Goal: Information Seeking & Learning: Learn about a topic

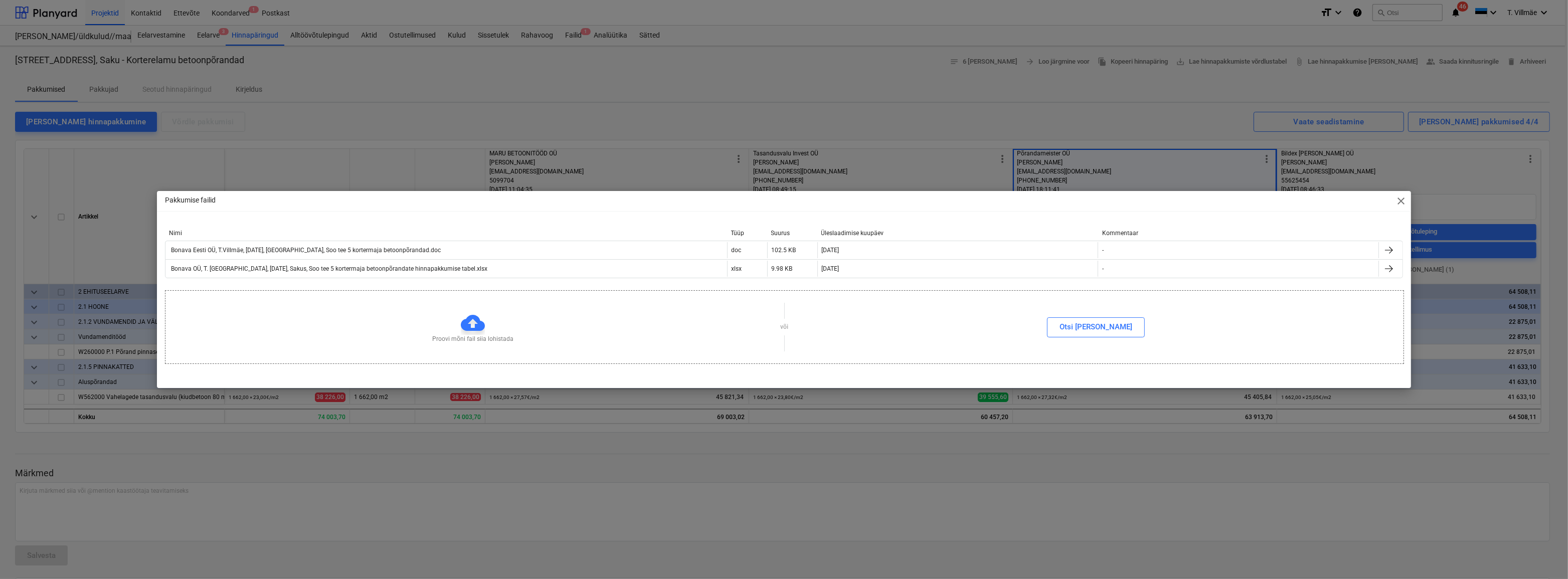
click at [1399, 201] on span "close" at bounding box center [1401, 201] width 12 height 12
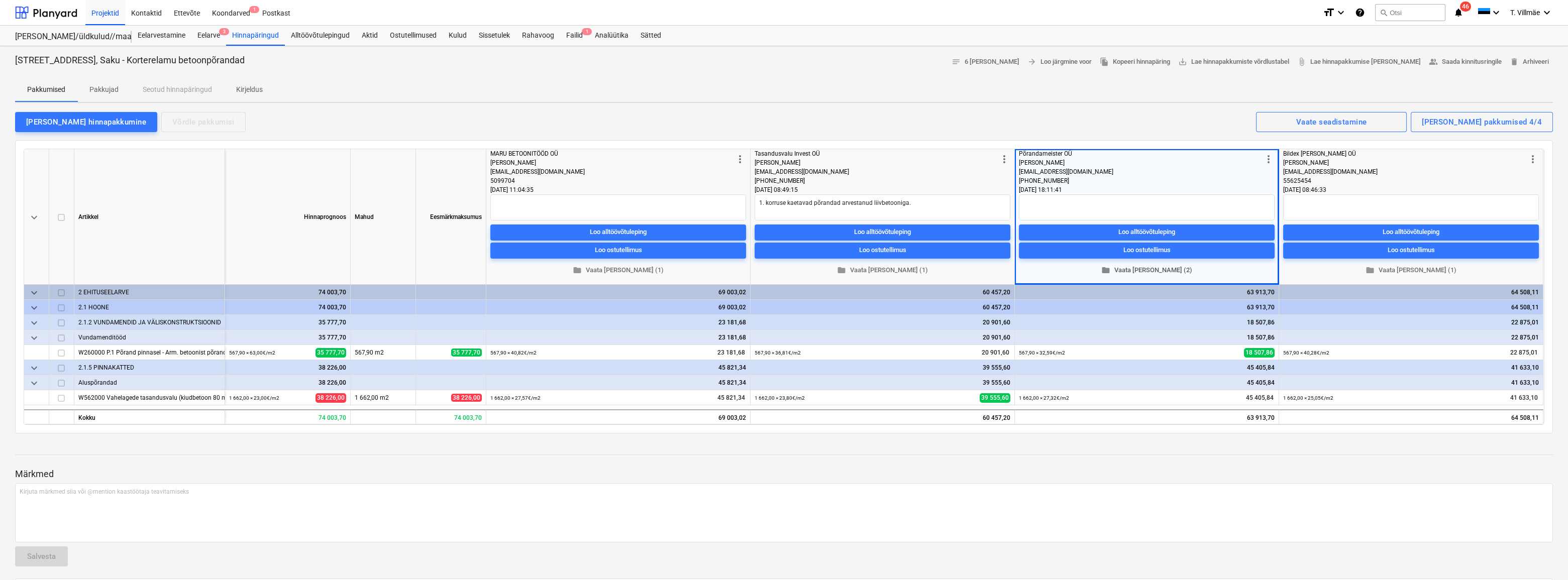
click at [1136, 268] on span "folder Vaata [PERSON_NAME] (2)" at bounding box center [1147, 270] width 248 height 12
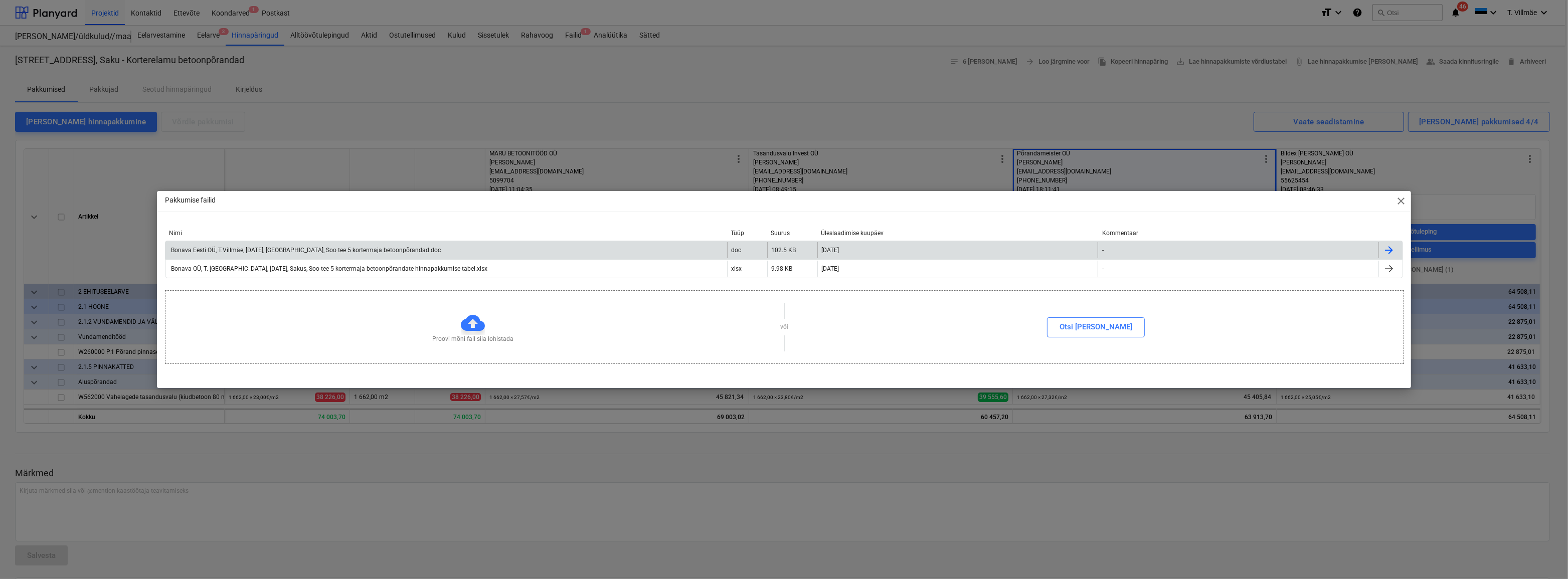
click at [210, 255] on div "Bonava Eesti OÜ, T.Villmäe, [DATE], [GEOGRAPHIC_DATA], Soo tee 5 kortermaja bet…" at bounding box center [446, 250] width 562 height 16
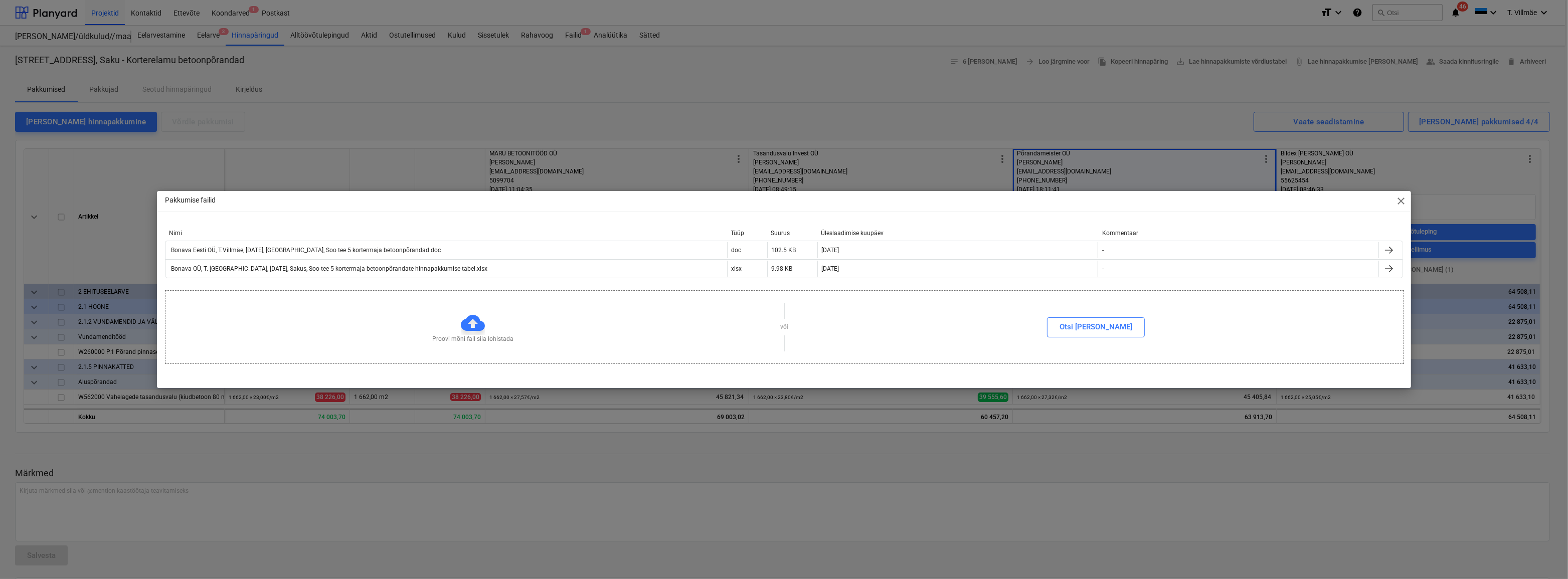
click at [1397, 205] on span "close" at bounding box center [1401, 201] width 12 height 12
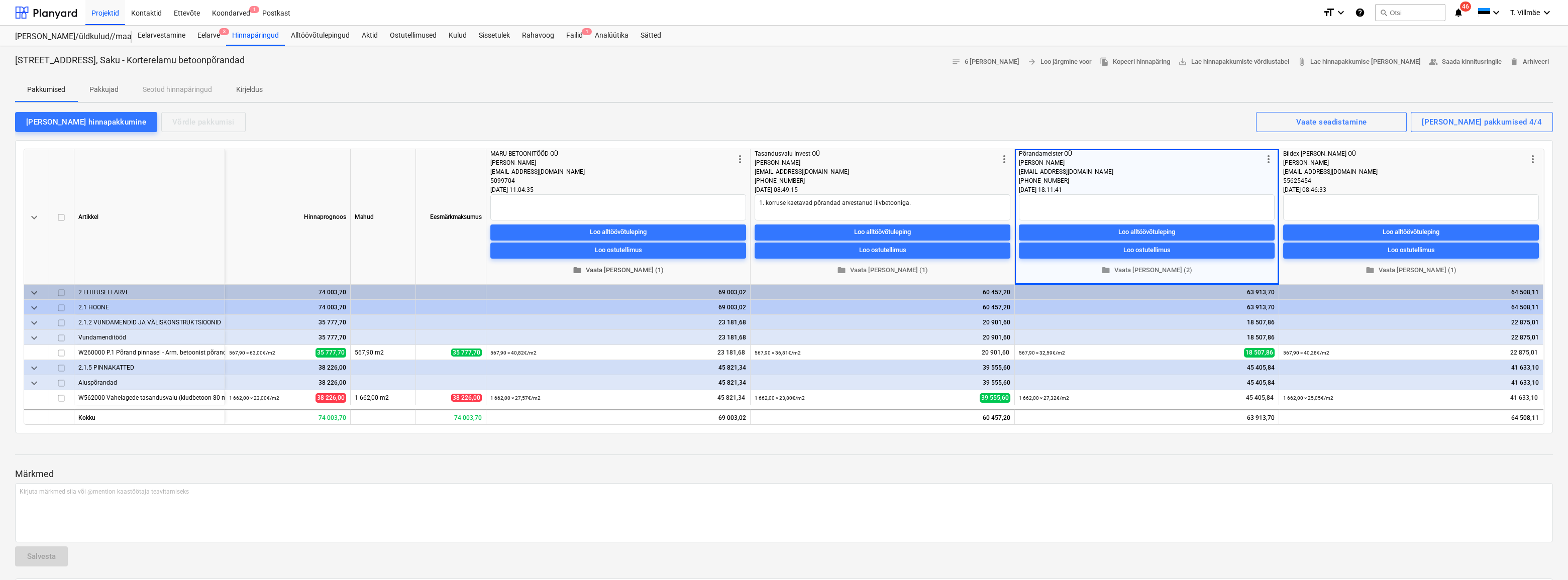
click at [643, 271] on span "folder Vaata [PERSON_NAME] (1)" at bounding box center [618, 270] width 248 height 12
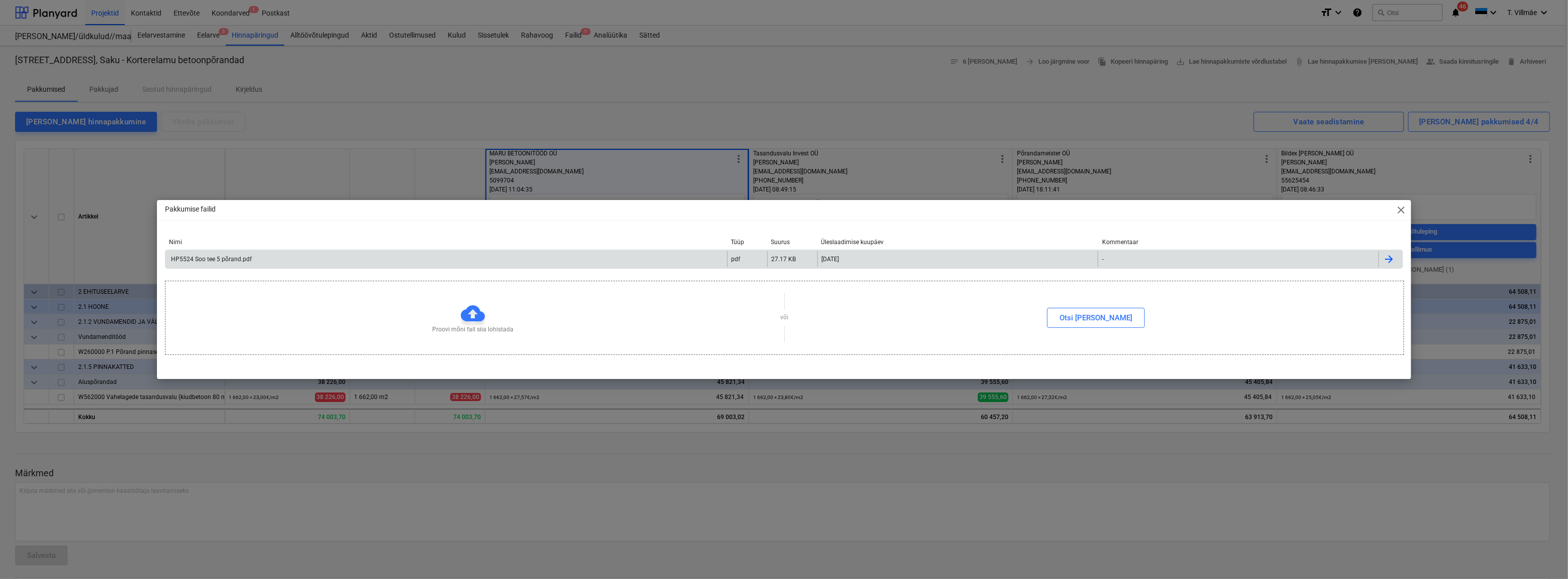
click at [180, 260] on div "HP5524 Soo tee 5 põrand.pdf" at bounding box center [210, 259] width 82 height 7
click at [479, 105] on div "Pakkumise failid close Nimi Tüüp Suurus Üleslaadimise kuupäev Kommentaar HP5524…" at bounding box center [784, 289] width 1568 height 579
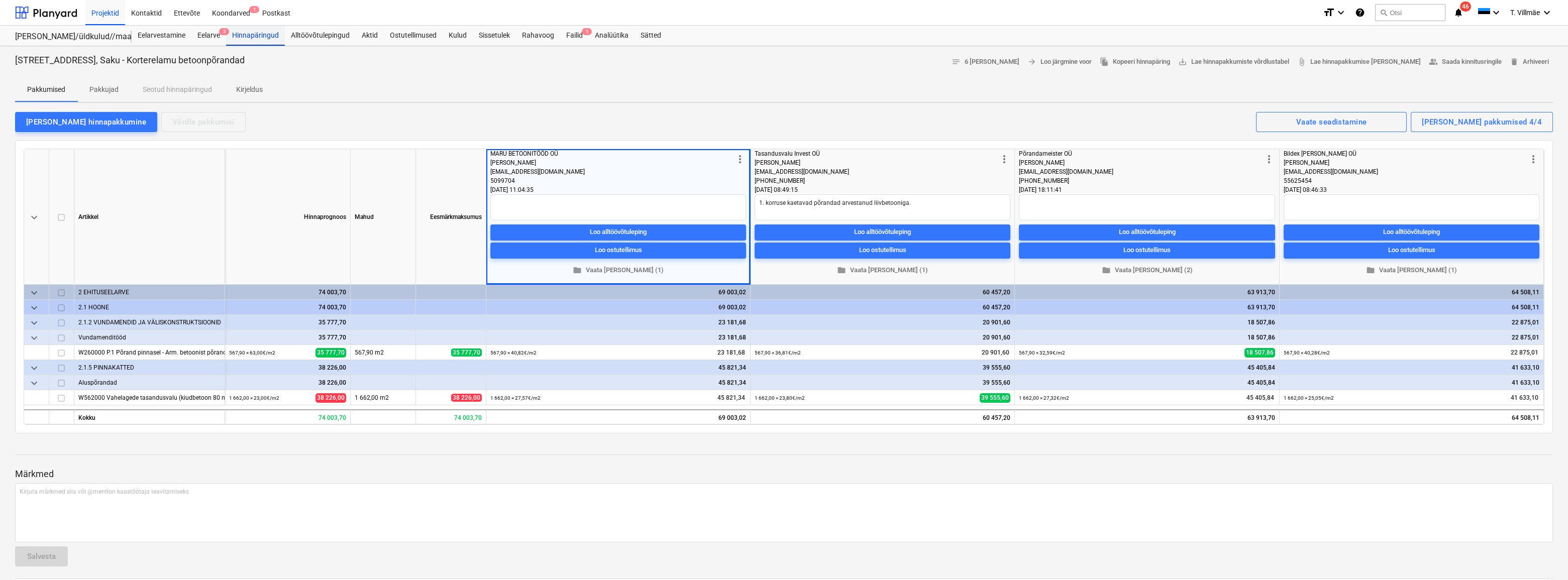
click at [256, 33] on div "Hinnapäringud" at bounding box center [256, 35] width 59 height 20
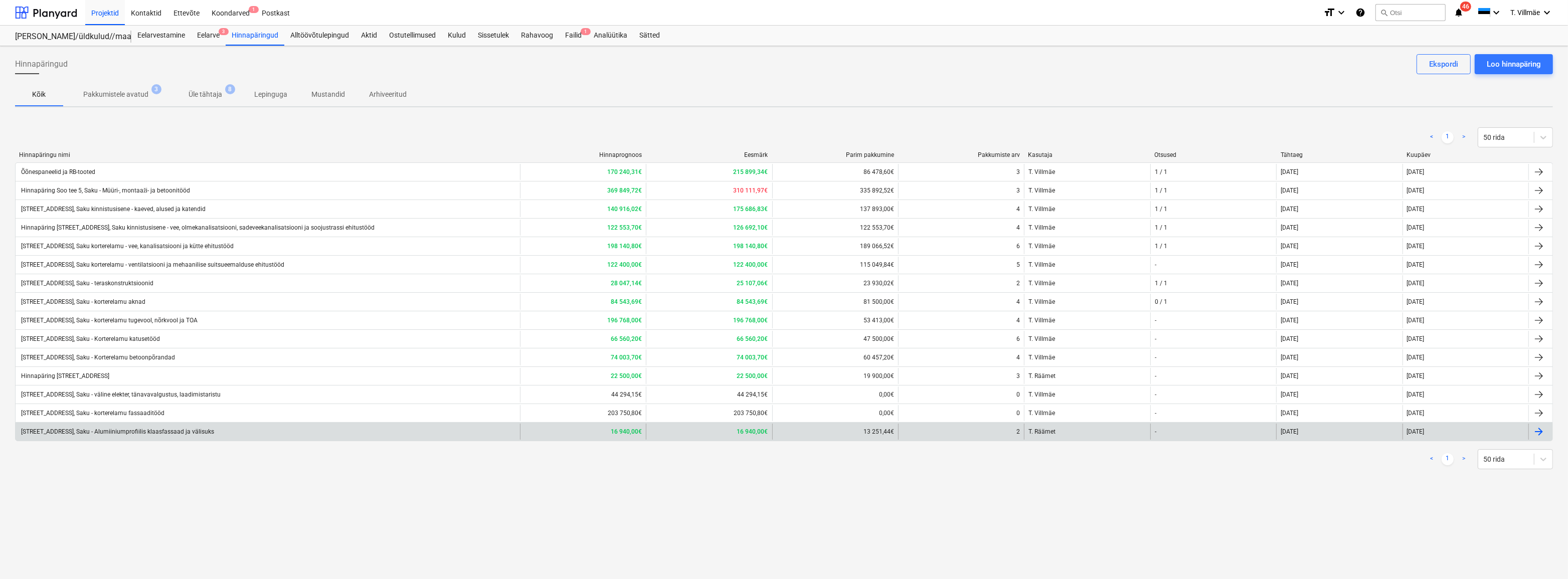
click at [175, 431] on div "[STREET_ADDRESS], Saku - Alumiiniumprofiilis klaasfassaad ja välisuks" at bounding box center [117, 432] width 195 height 7
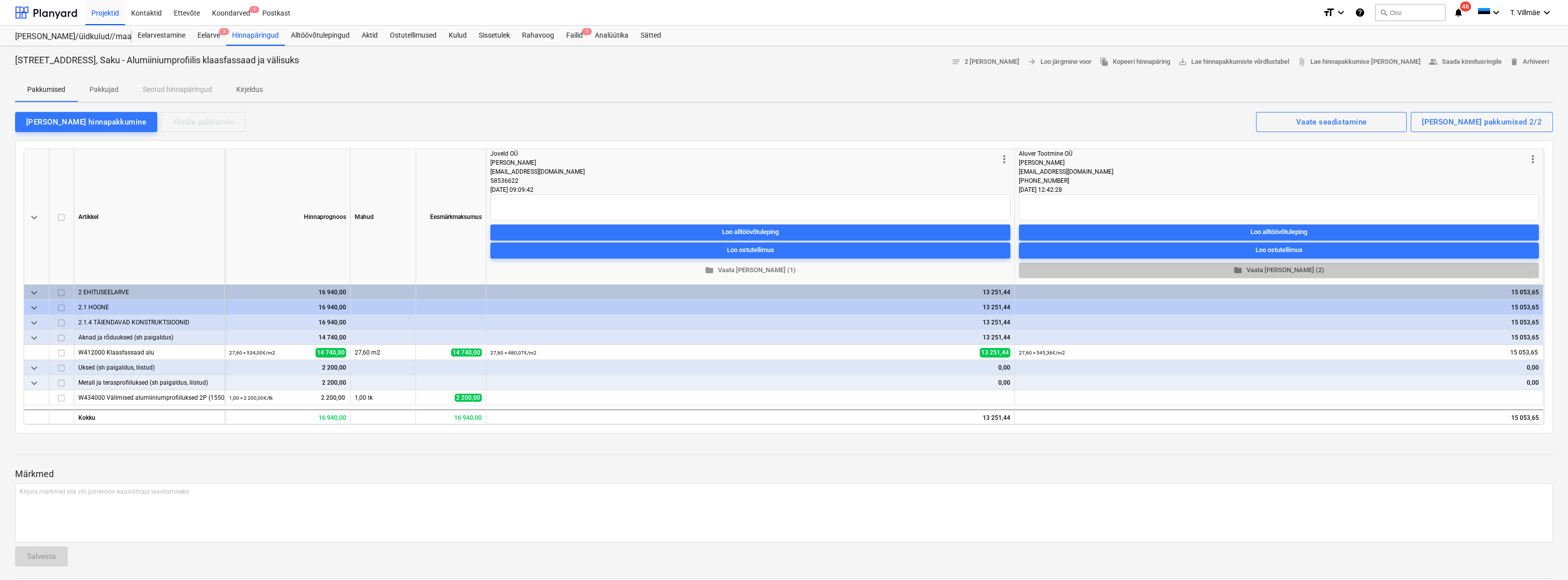
click at [1275, 270] on span "folder Vaata [PERSON_NAME] (2)" at bounding box center [1278, 270] width 512 height 12
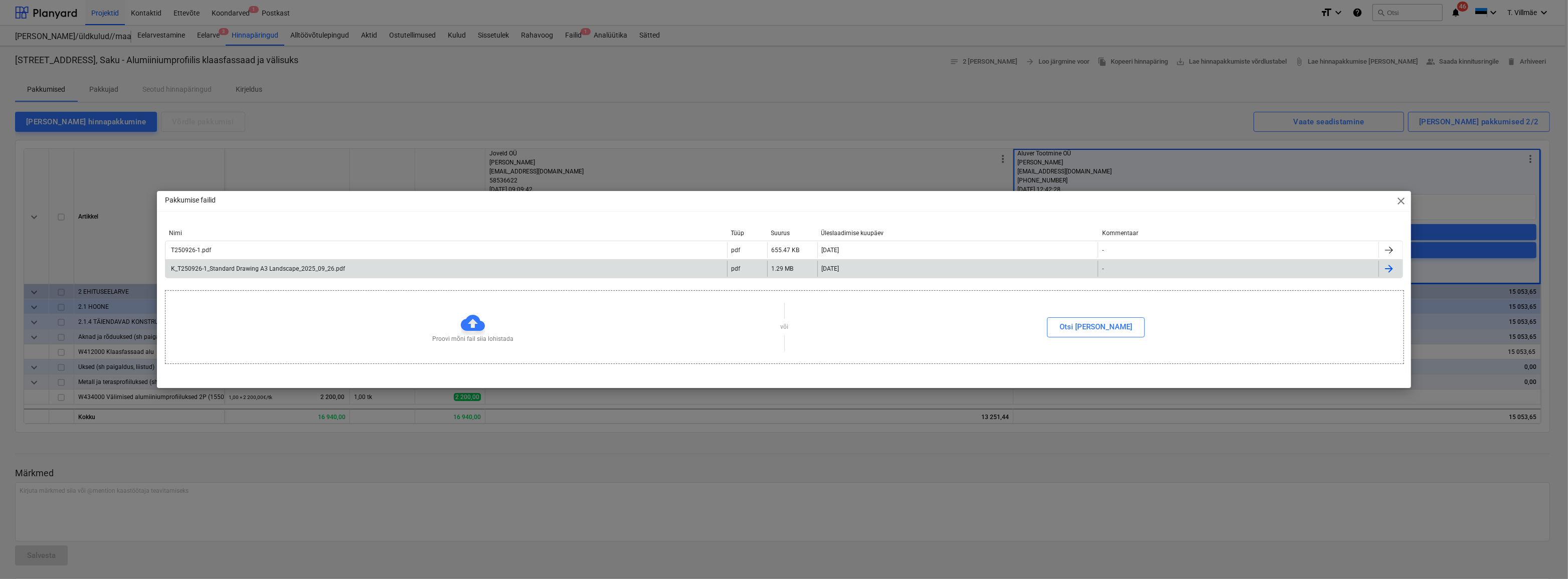
click at [215, 269] on div "K_T250926-1_Standard Drawing A3 Landscape_2025_09_26.pdf" at bounding box center [257, 269] width 175 height 7
click at [912, 143] on div "Pakkumise failid close Nimi Tüüp Suurus Üleslaadimise kuupäev Kommentaar T25092…" at bounding box center [784, 289] width 1568 height 579
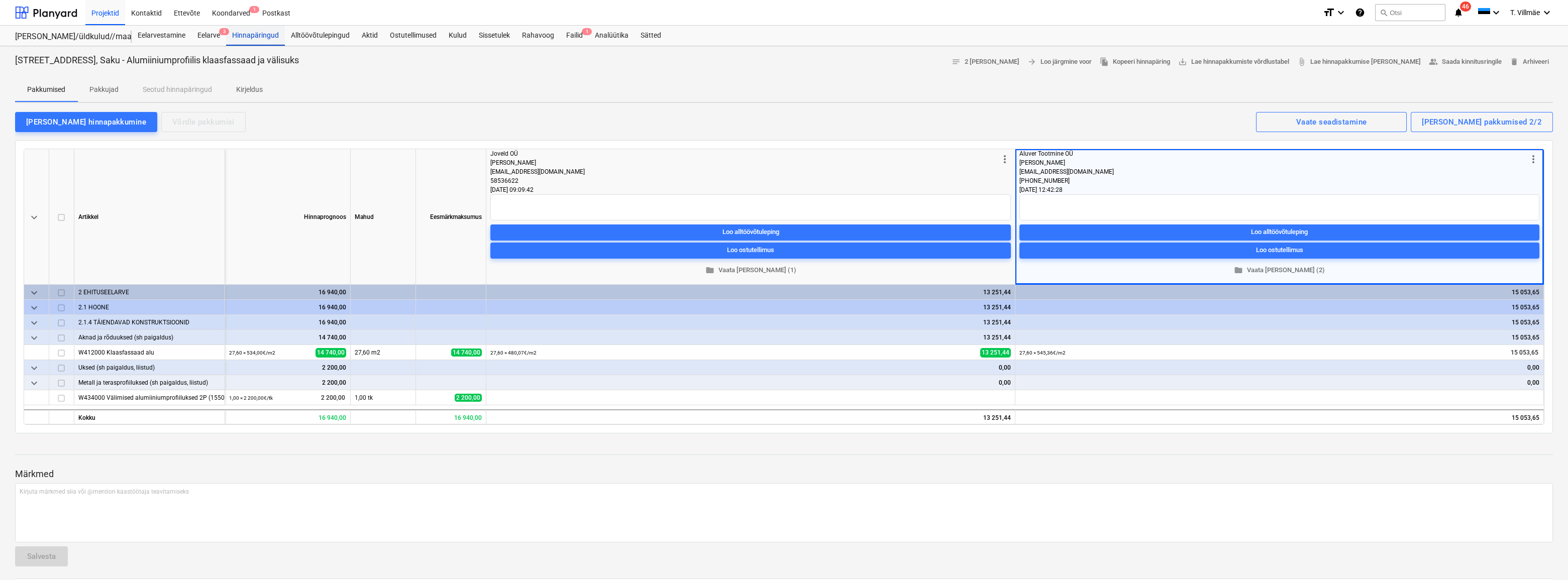
click at [249, 35] on div "Hinnapäringud" at bounding box center [256, 35] width 59 height 20
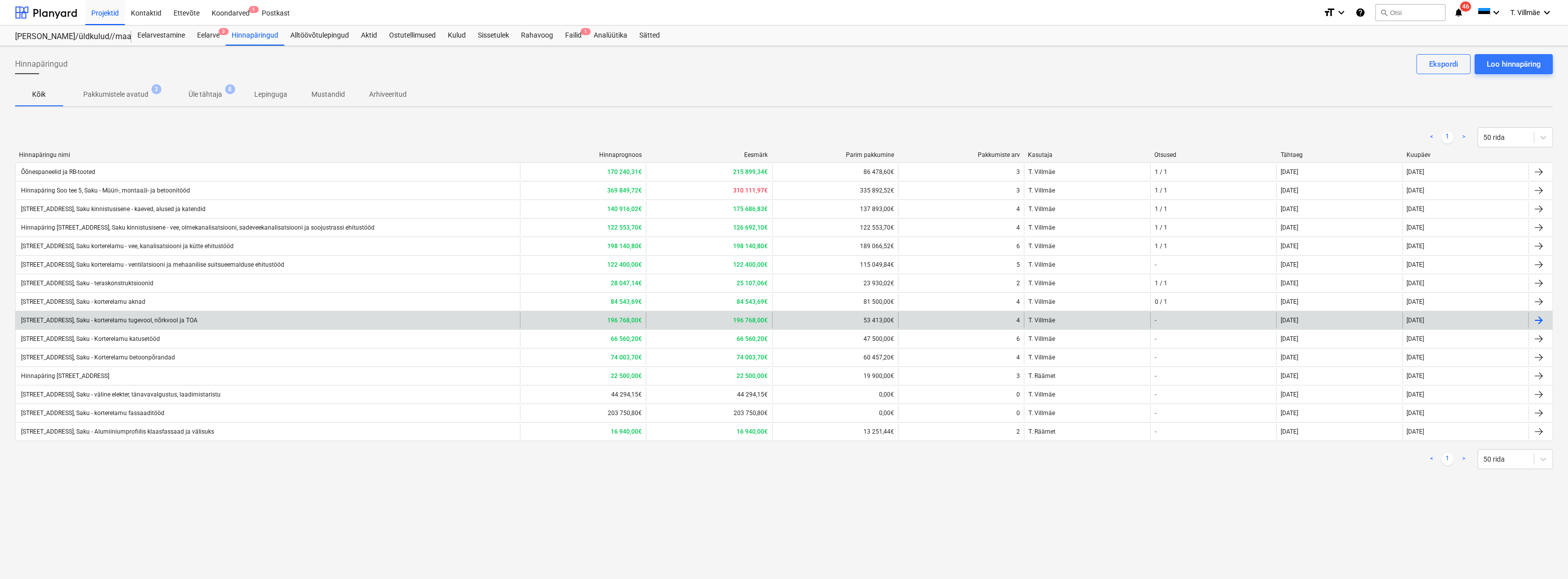
click at [172, 321] on div "[STREET_ADDRESS], Saku - korterelamu tugevool, nõrkvool ja TOA" at bounding box center [108, 321] width 178 height 7
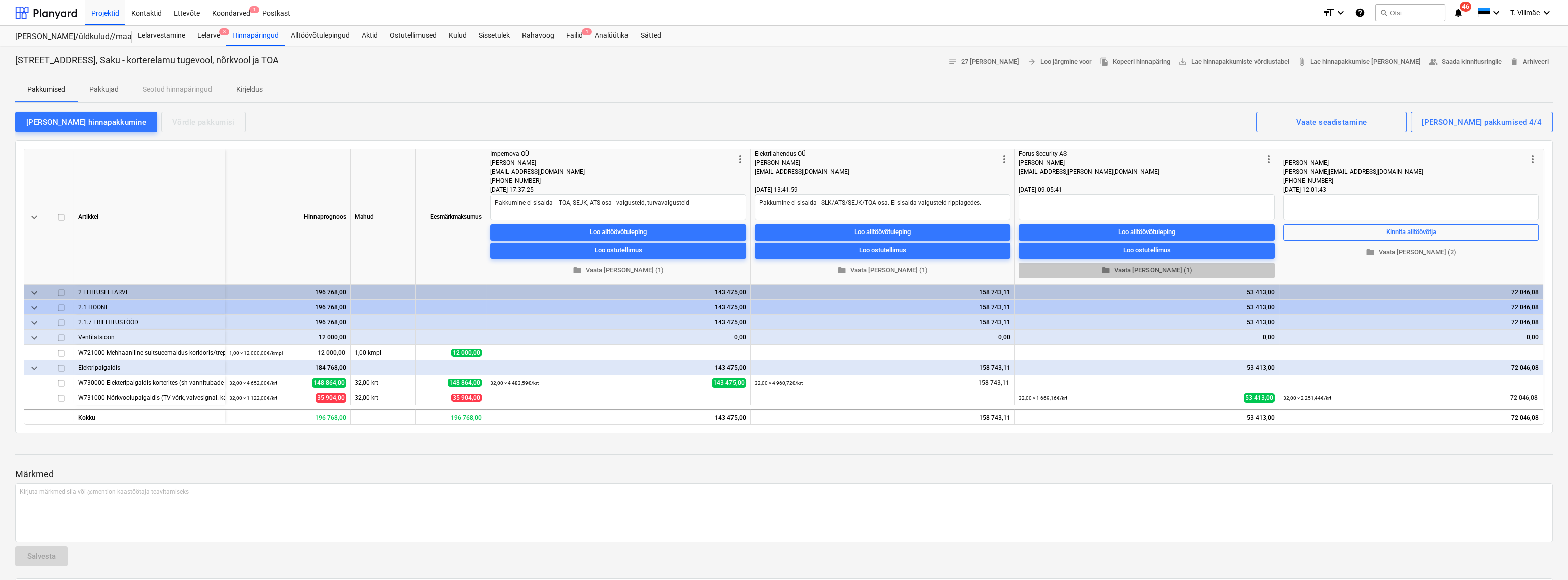
click at [1153, 270] on span "folder Vaata [PERSON_NAME] (1)" at bounding box center [1147, 270] width 248 height 12
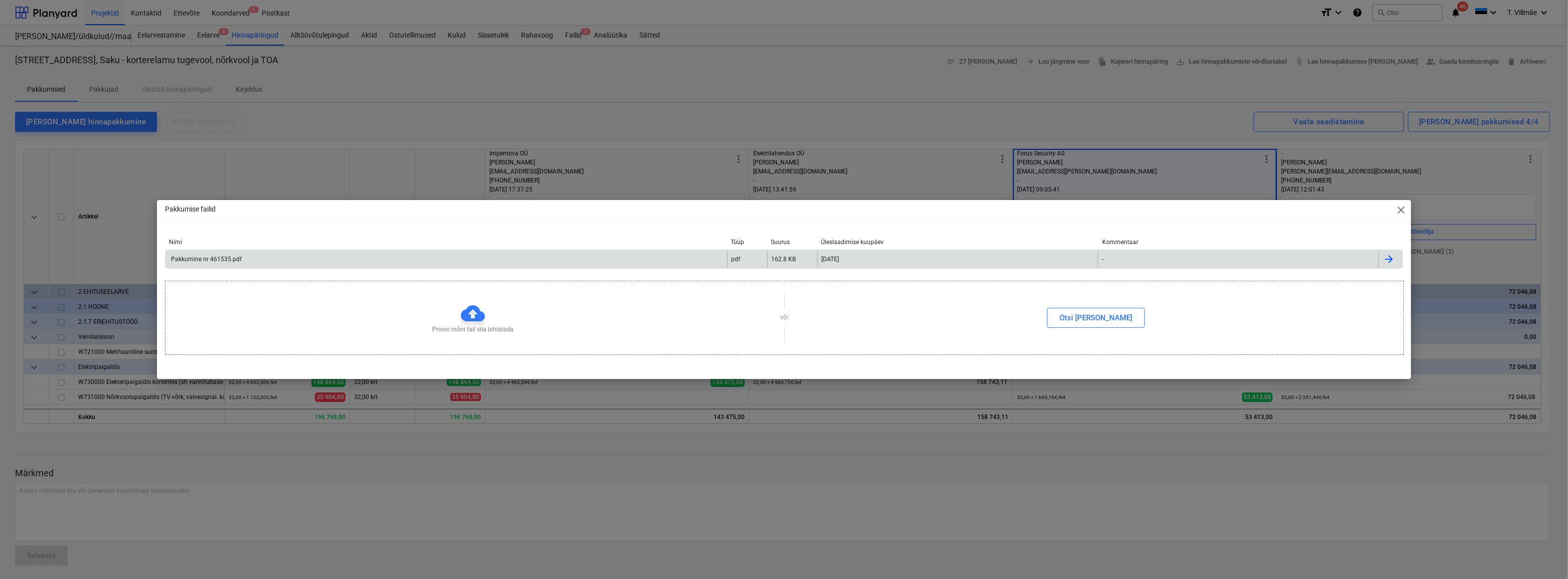
click at [218, 262] on div "Pakkumine nr 461535.pdf" at bounding box center [205, 259] width 72 height 7
click at [1399, 208] on span "close" at bounding box center [1401, 210] width 12 height 12
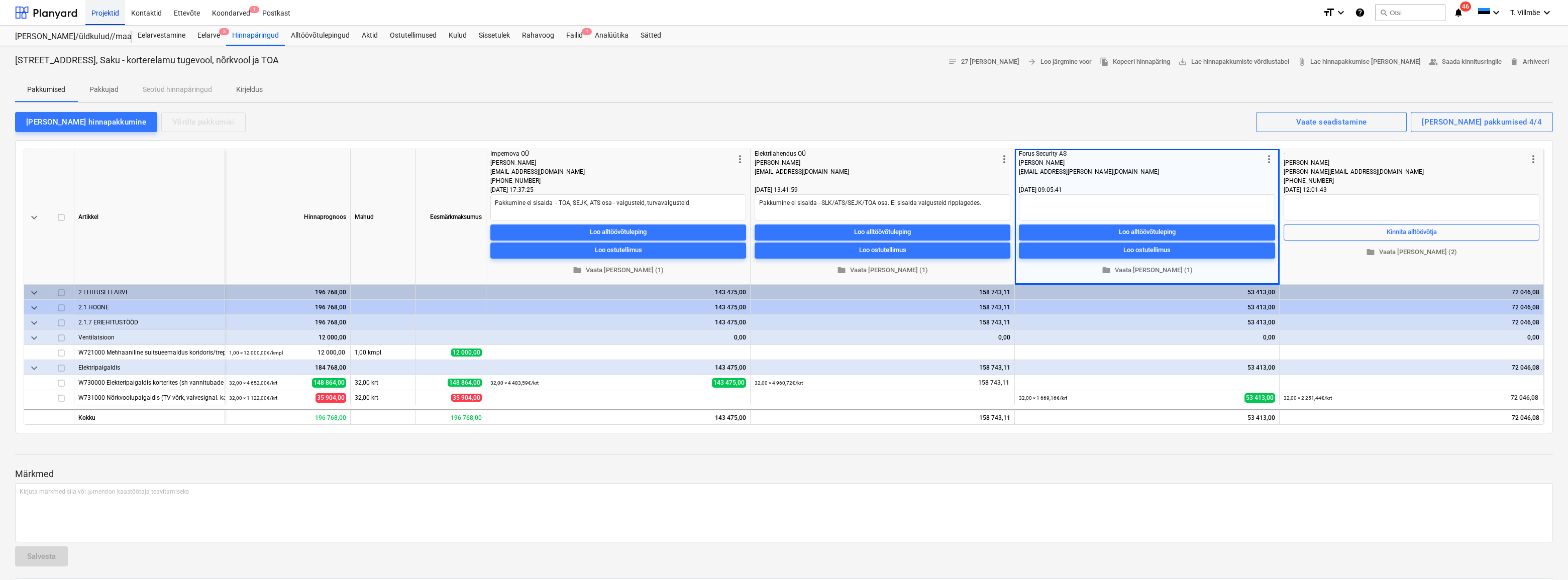
click at [106, 10] on div "Projektid" at bounding box center [105, 12] width 40 height 26
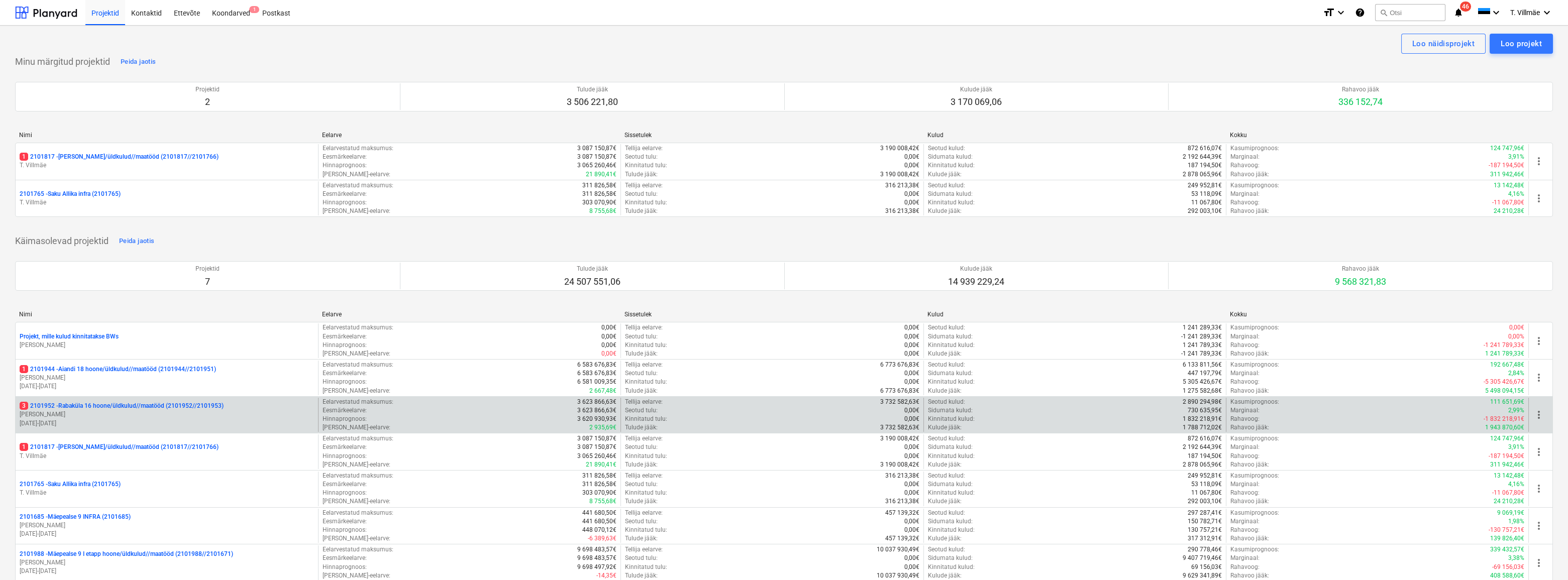
click at [107, 409] on p "3 2101952 - [GEOGRAPHIC_DATA] 16 hoone/üldkulud//maatööd (2101952//2101953)" at bounding box center [121, 406] width 204 height 9
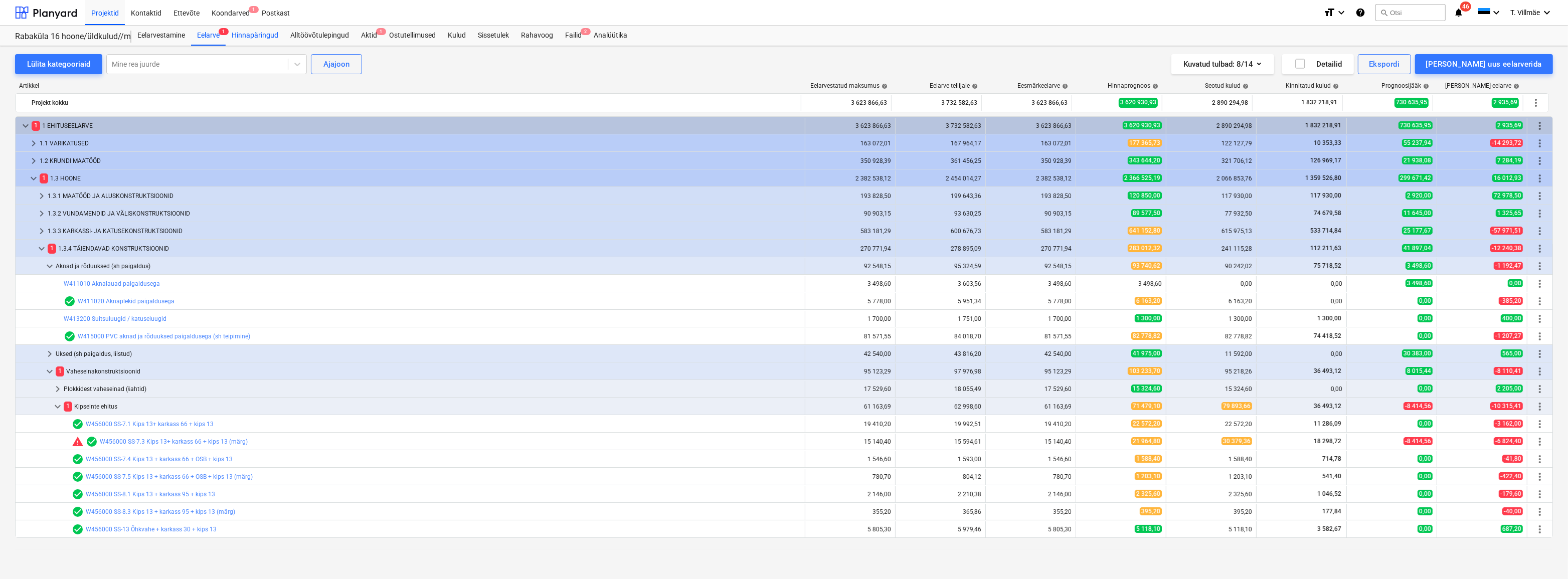
click at [273, 35] on div "Hinnapäringud" at bounding box center [255, 35] width 58 height 20
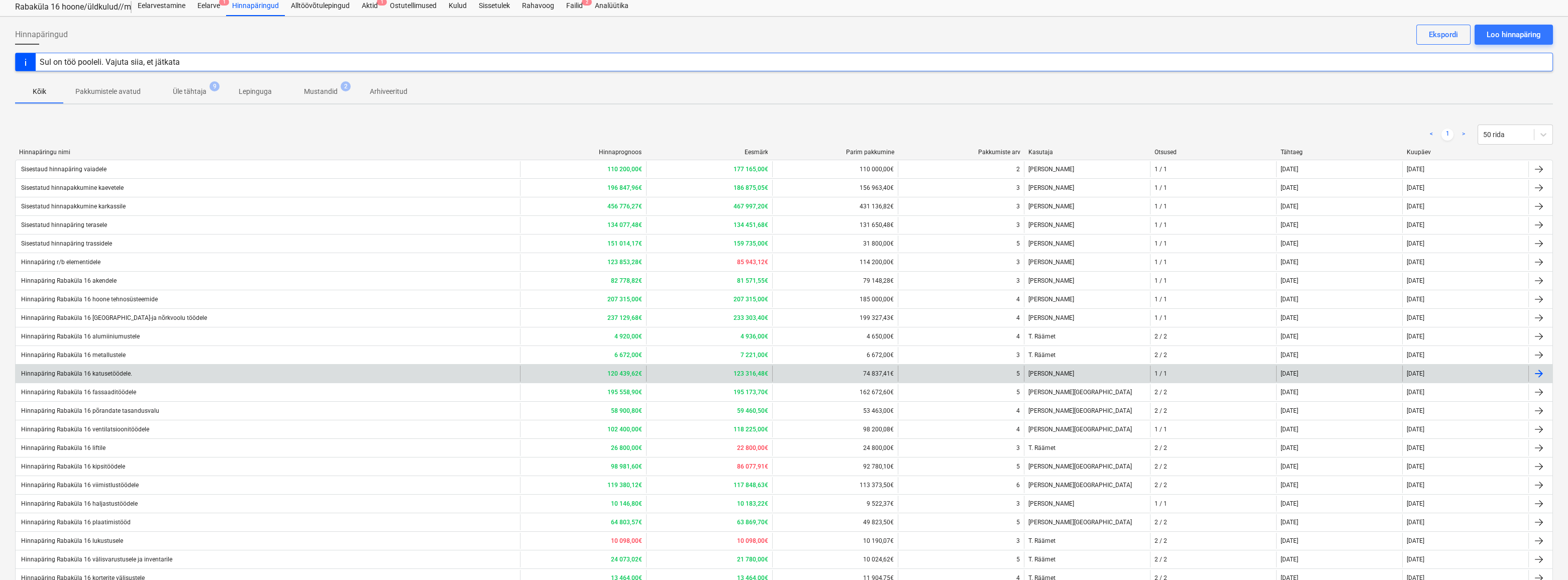
scroll to position [45, 0]
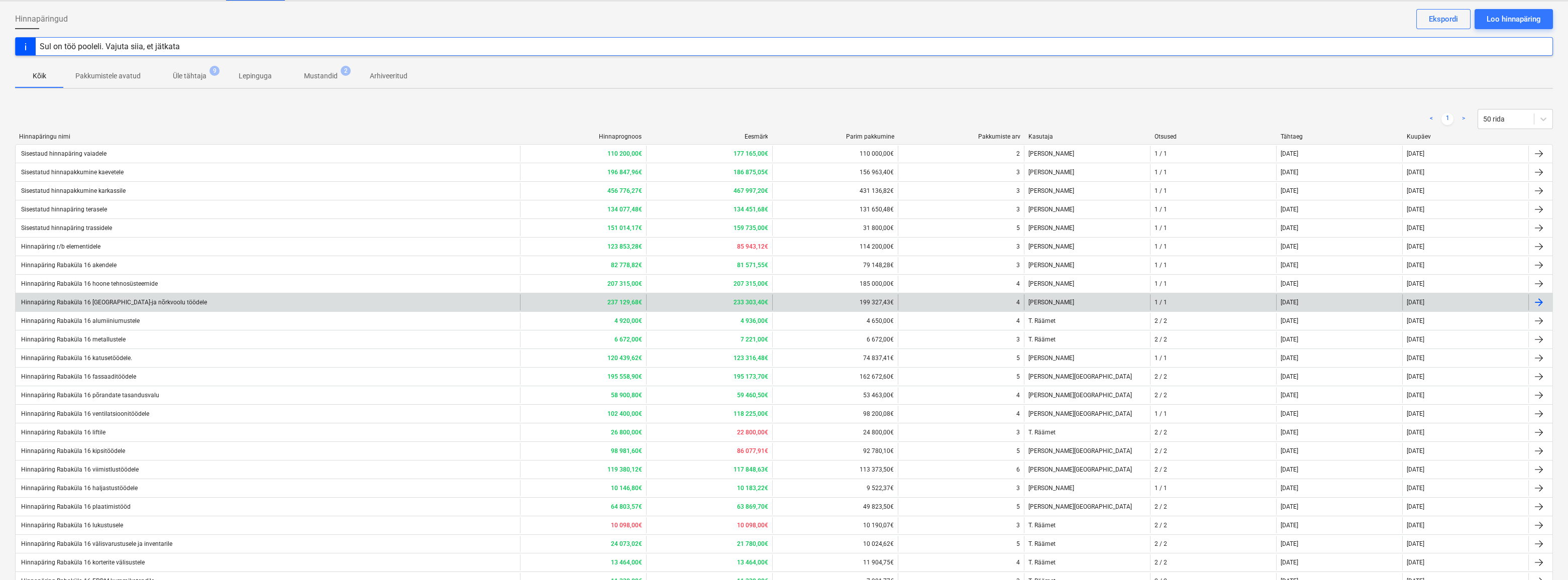
click at [132, 301] on div "Hinnapäring Rabaküla 16 [GEOGRAPHIC_DATA]-ja nõrkvoolu töödele" at bounding box center [113, 303] width 187 height 7
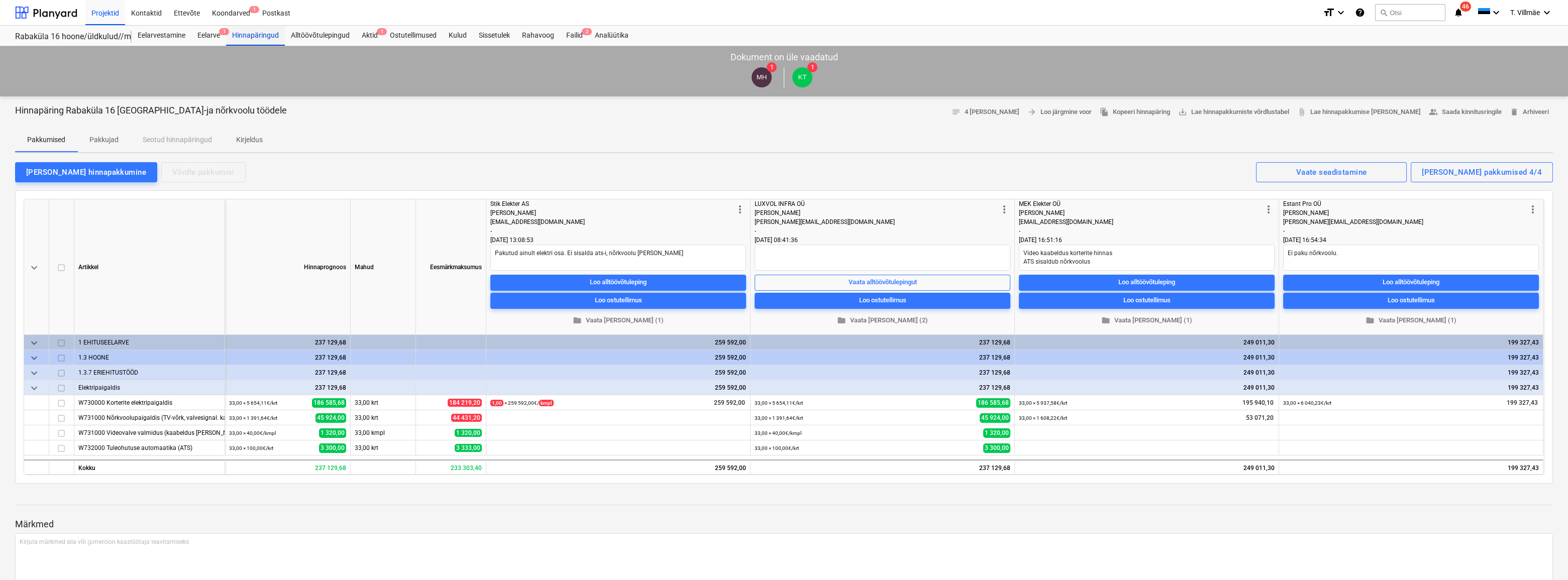
click at [268, 35] on div "Hinnapäringud" at bounding box center [256, 35] width 59 height 20
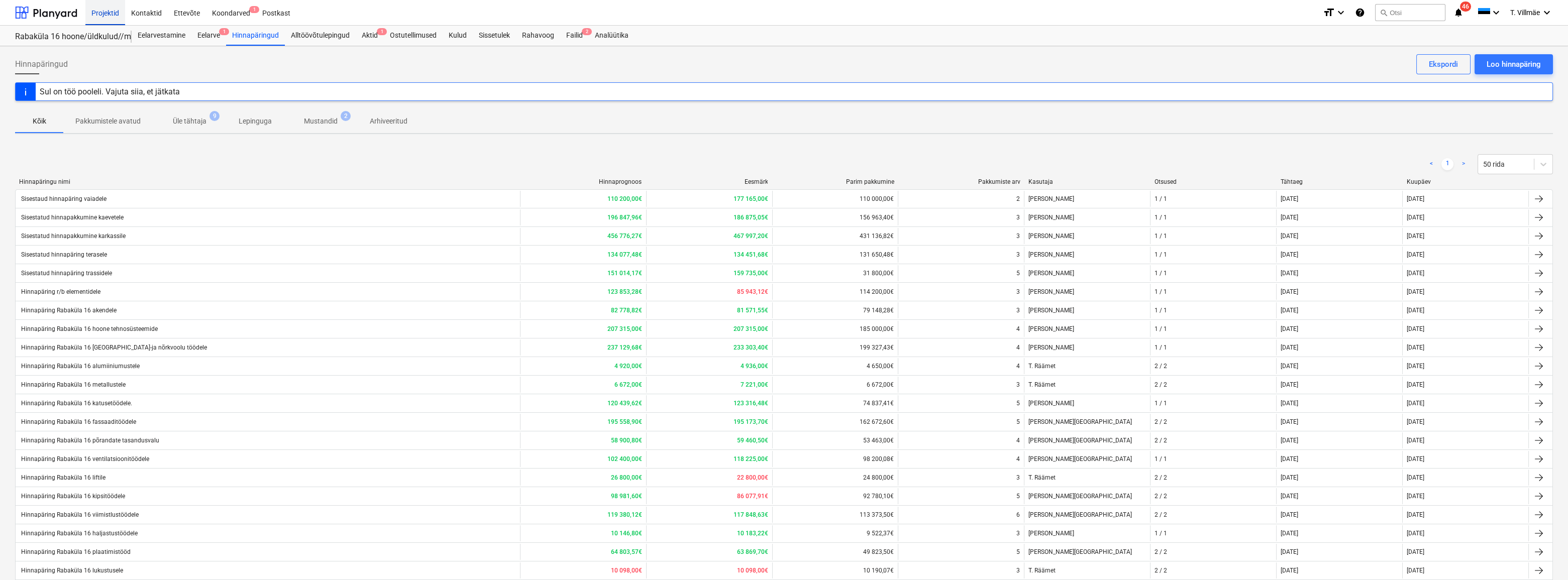
click at [106, 14] on div "Projektid" at bounding box center [105, 12] width 40 height 26
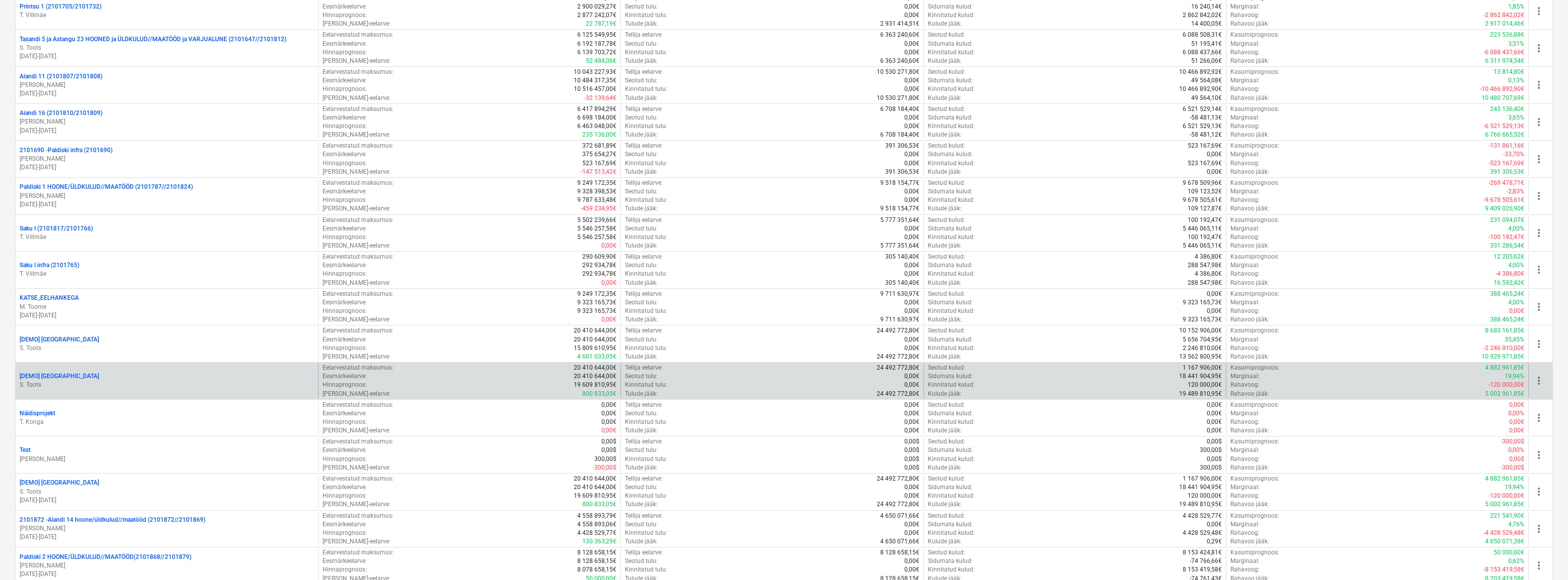
scroll to position [1187, 0]
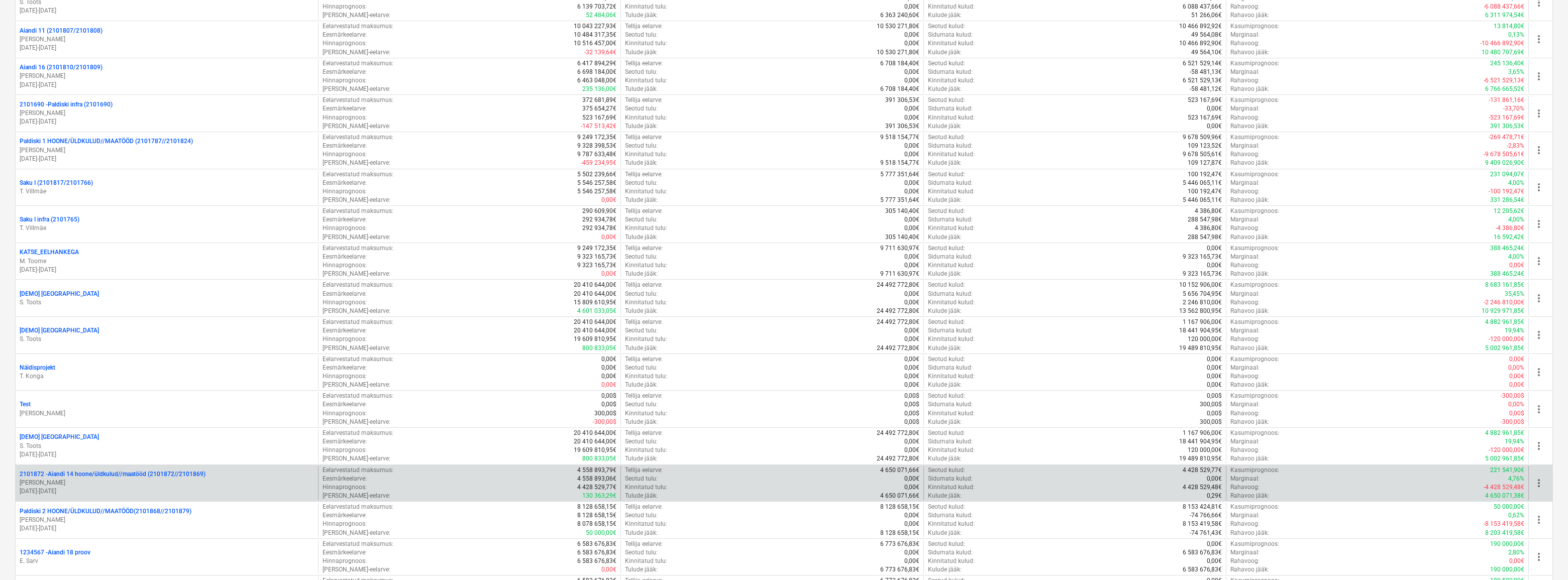
click at [94, 482] on p "[PERSON_NAME]" at bounding box center [166, 483] width 295 height 9
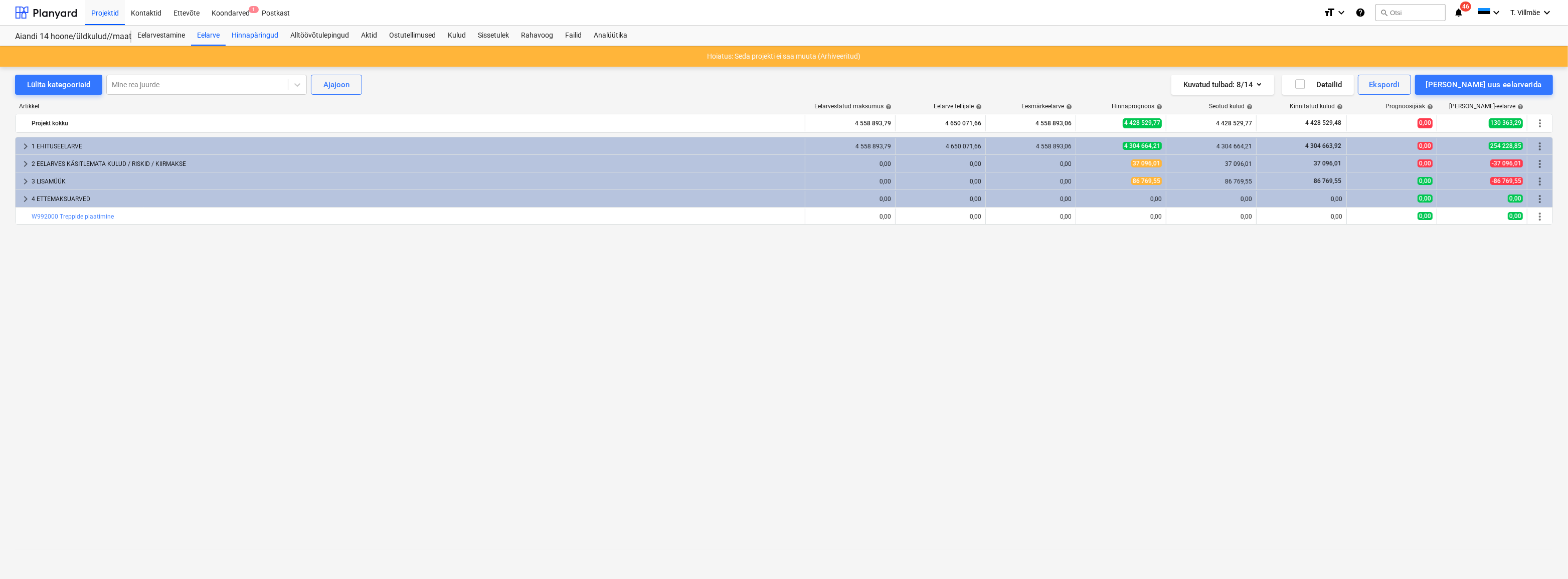
click at [248, 36] on div "Hinnapäringud" at bounding box center [255, 35] width 58 height 20
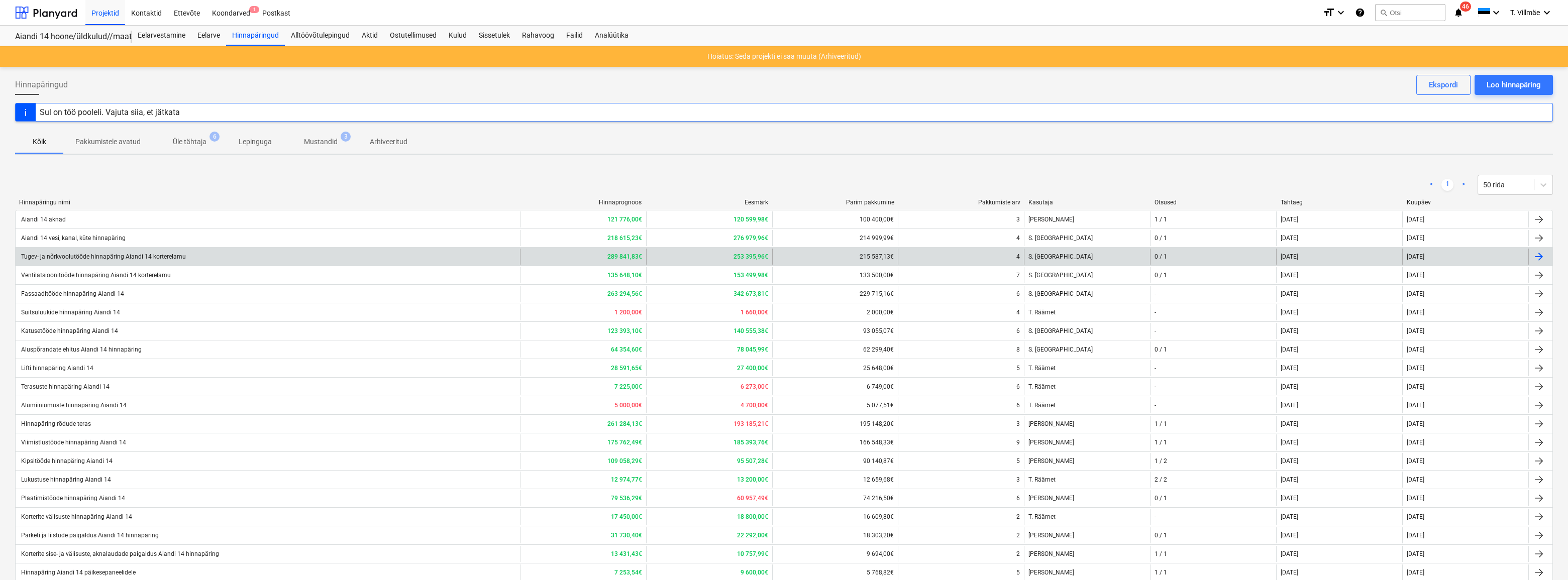
click at [67, 256] on div "Tugev- ja nõrkvoolutööde hinnapäring Aiandi 14 korterelamu" at bounding box center [102, 257] width 166 height 7
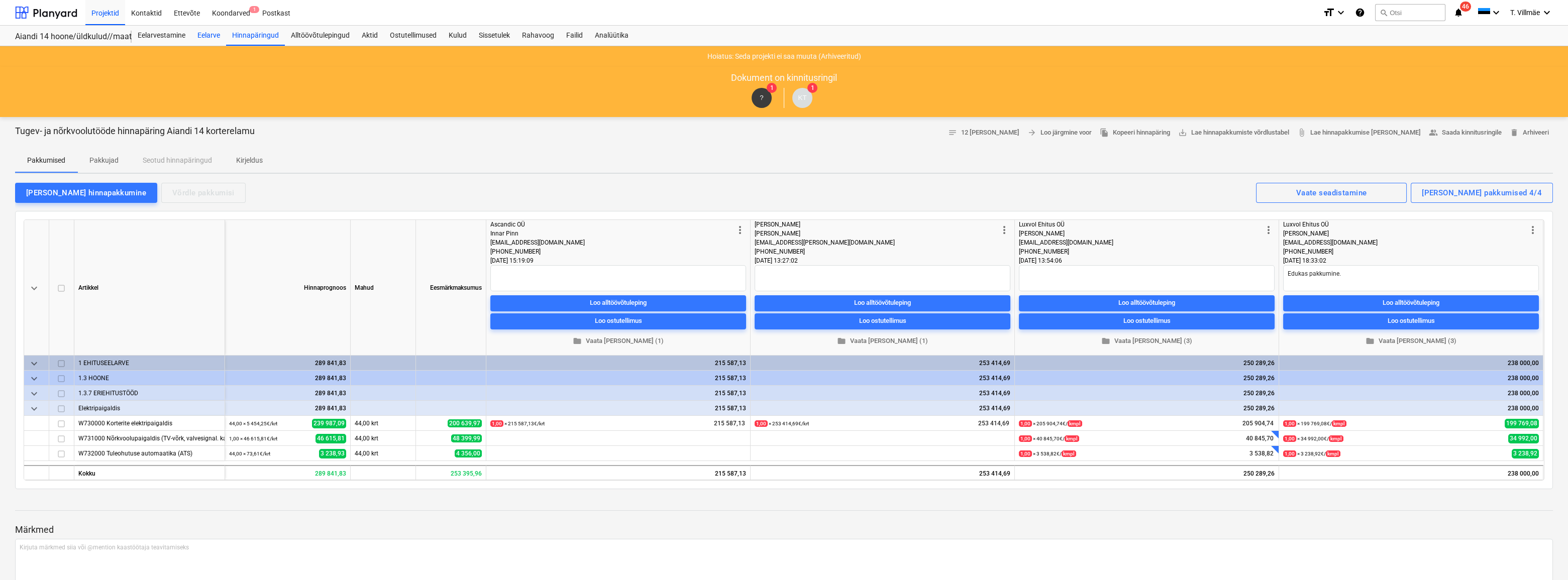
click at [212, 37] on div "Eelarve" at bounding box center [209, 35] width 35 height 20
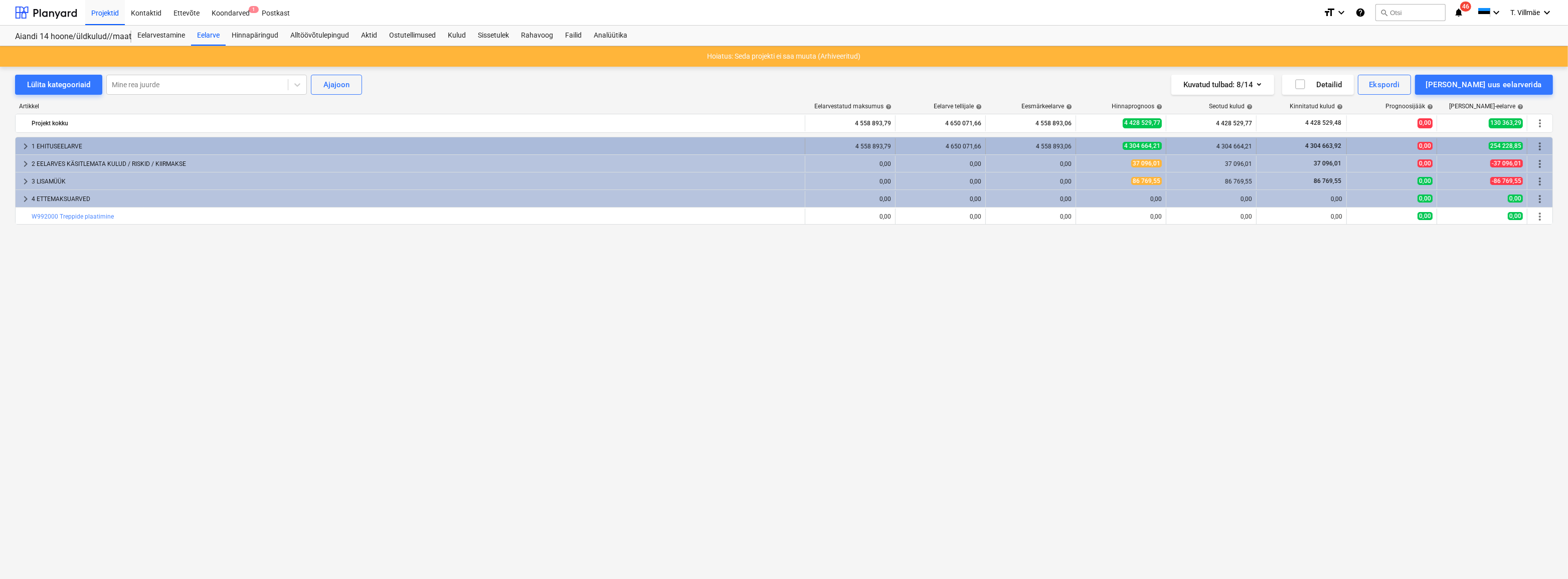
click at [27, 147] on span "keyboard_arrow_right" at bounding box center [26, 147] width 12 height 12
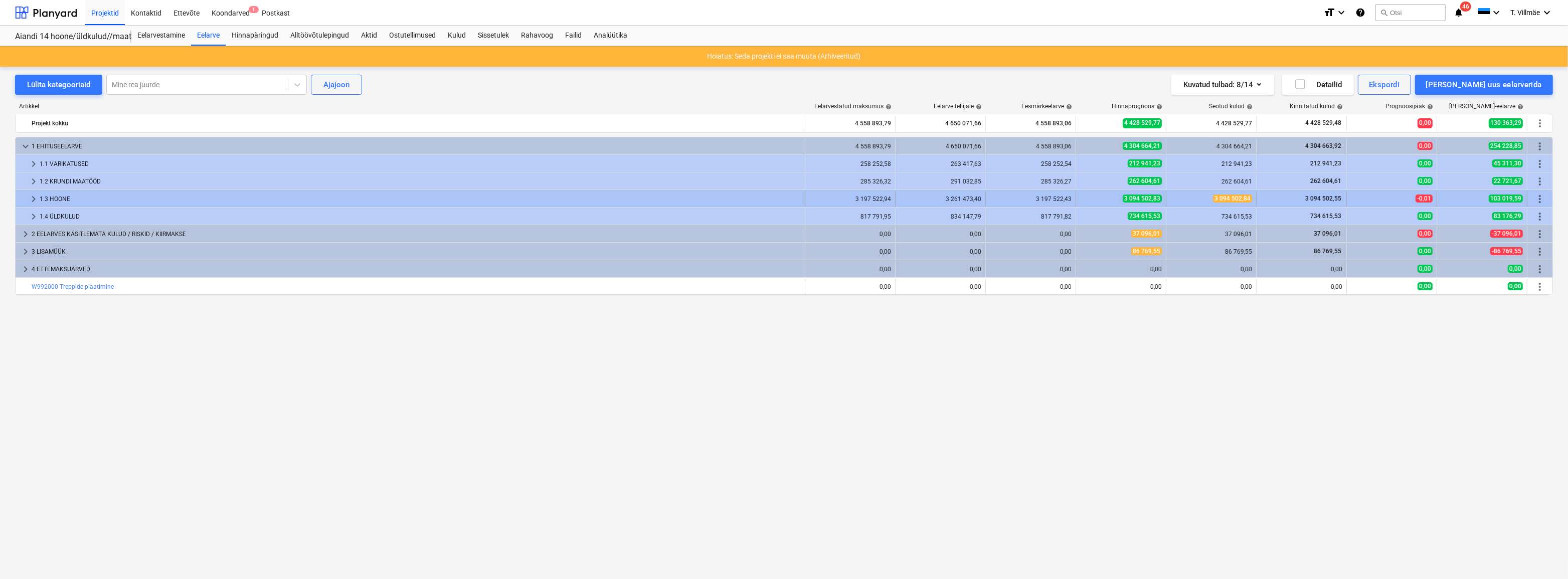
click at [40, 201] on div "1.3 HOONE" at bounding box center [420, 199] width 761 height 16
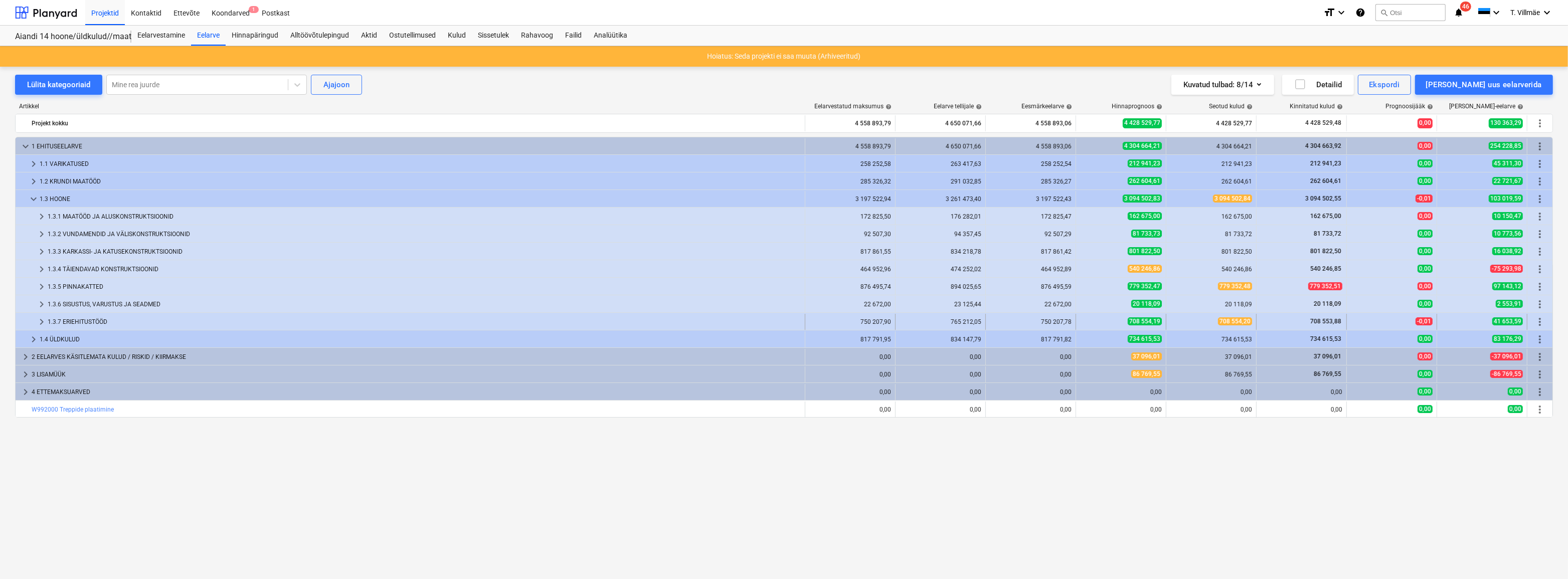
click at [42, 321] on span "keyboard_arrow_right" at bounding box center [41, 322] width 12 height 12
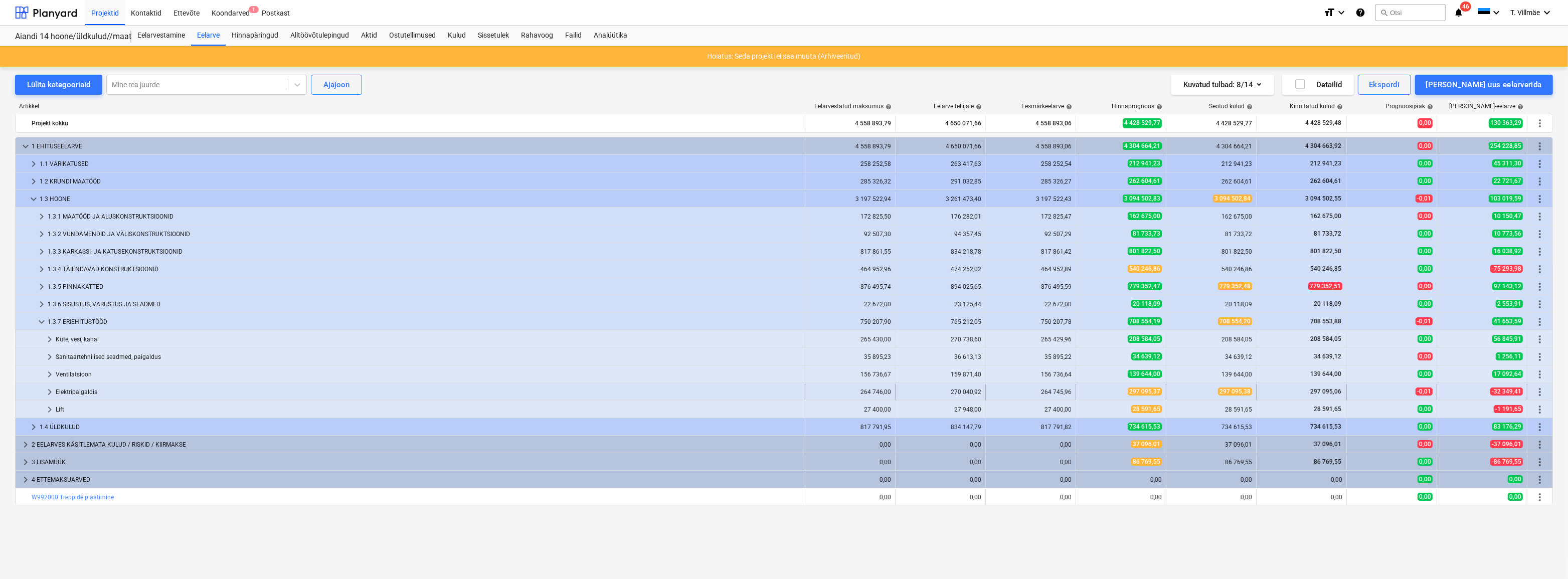
click at [51, 391] on span "keyboard_arrow_right" at bounding box center [50, 392] width 12 height 12
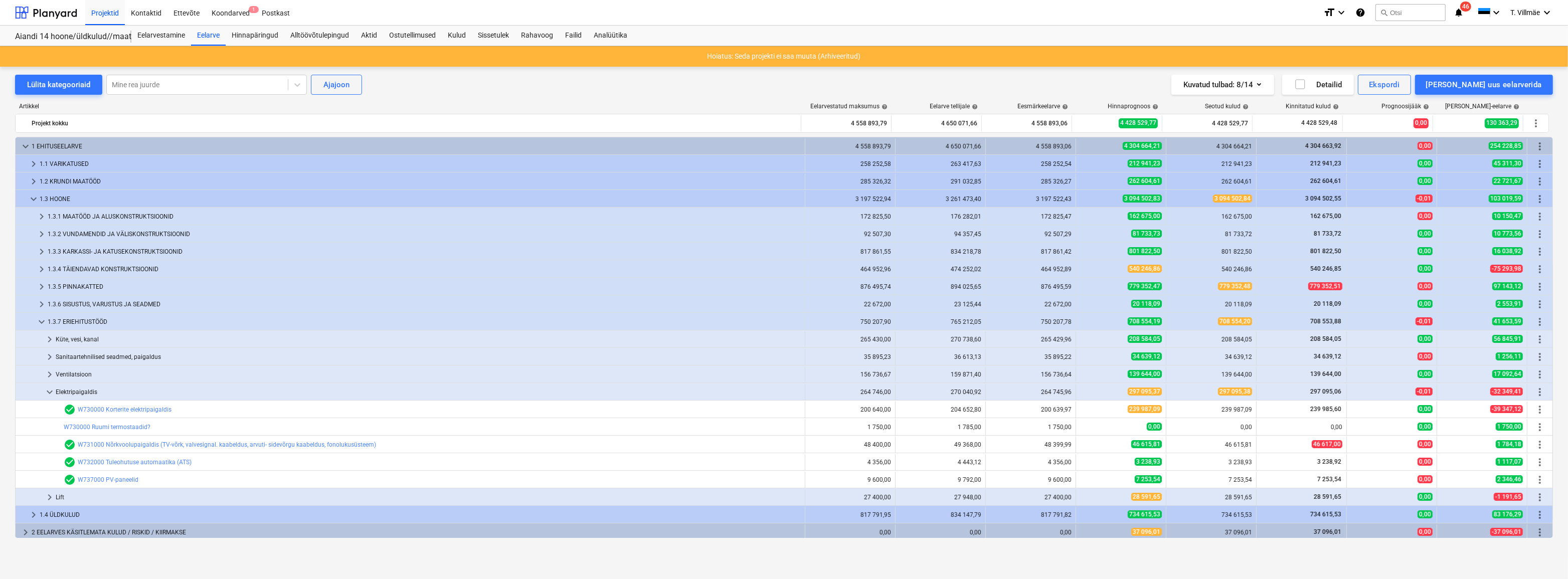
scroll to position [55, 0]
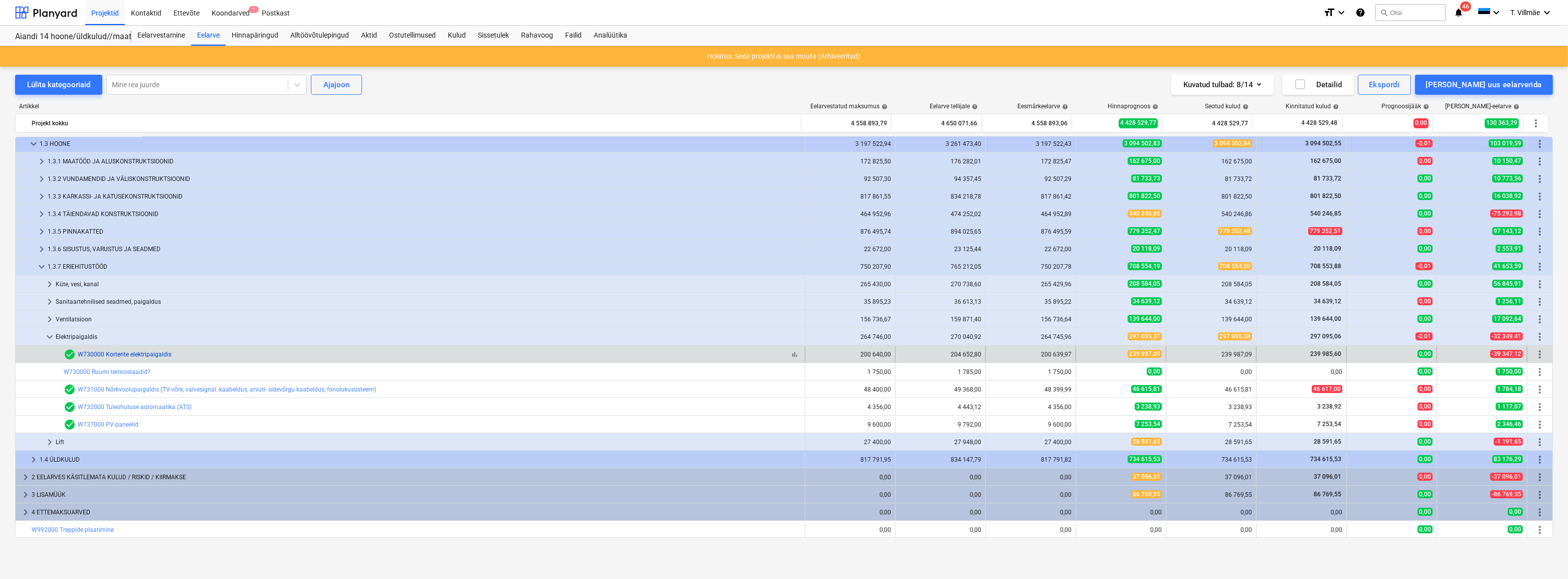
click at [141, 354] on link "W730000 Korterite elektripaigaldis" at bounding box center [125, 355] width 94 height 7
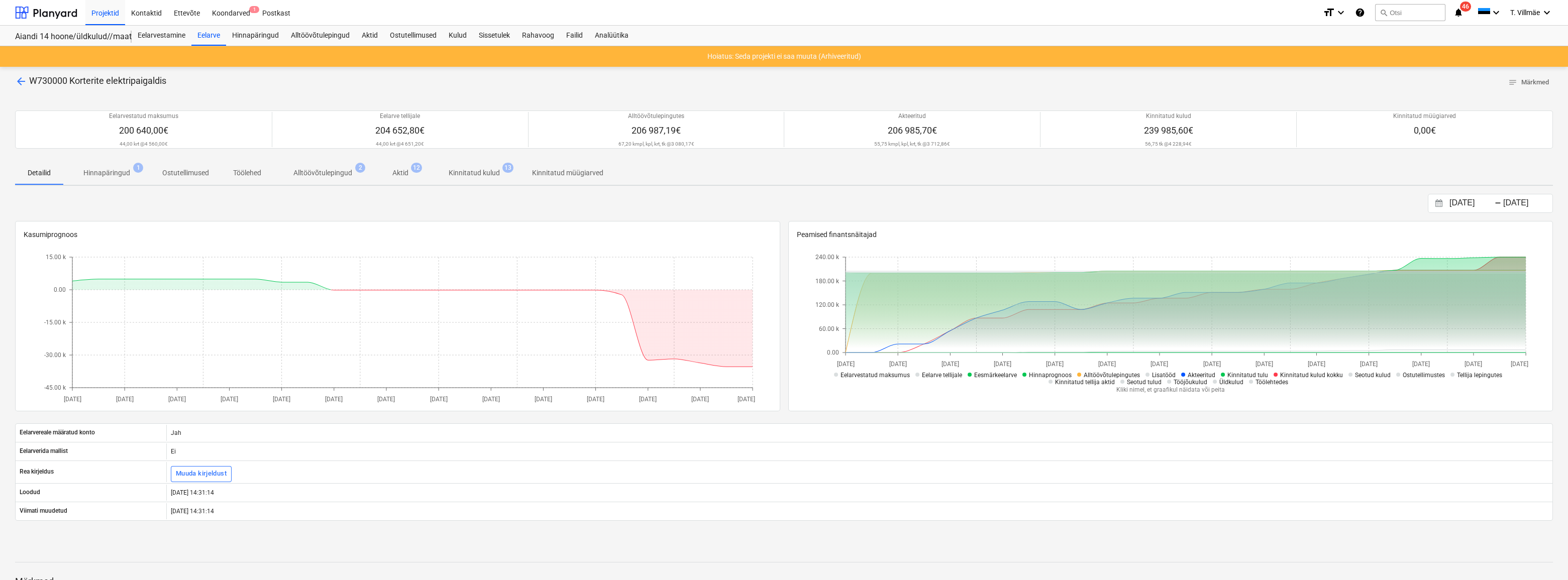
click at [21, 82] on span "arrow_back" at bounding box center [21, 82] width 12 height 12
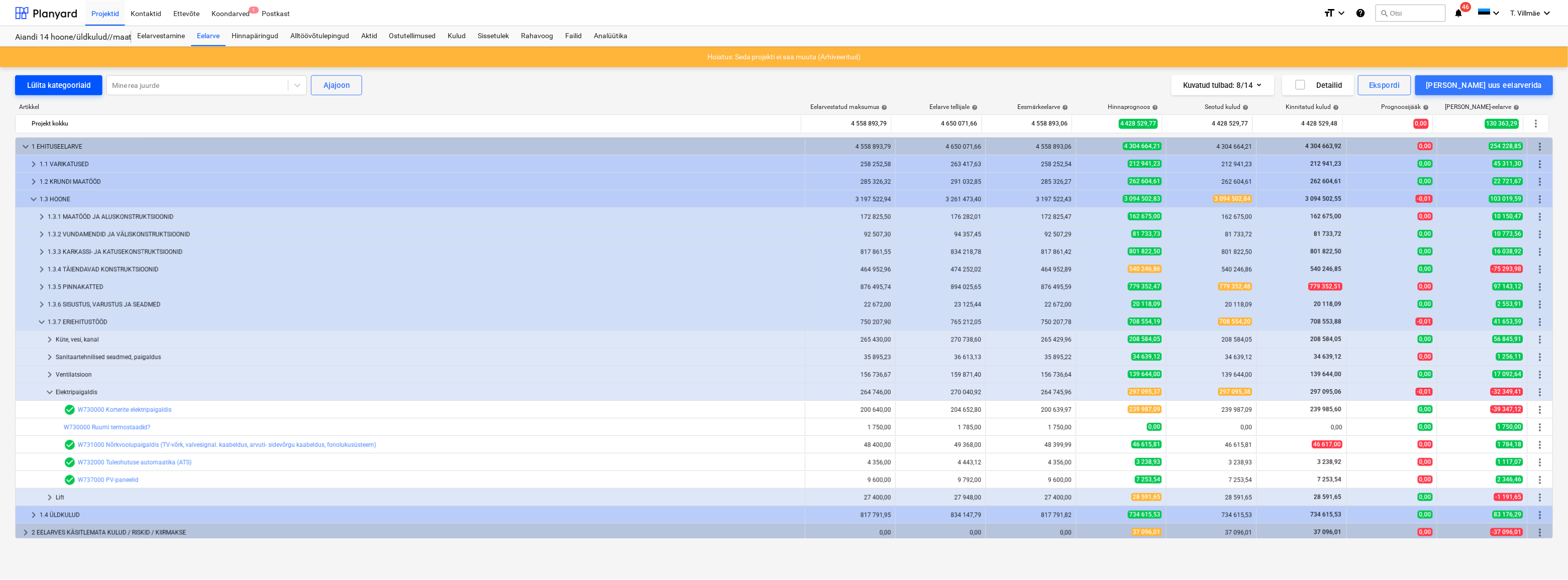
scroll to position [55, 0]
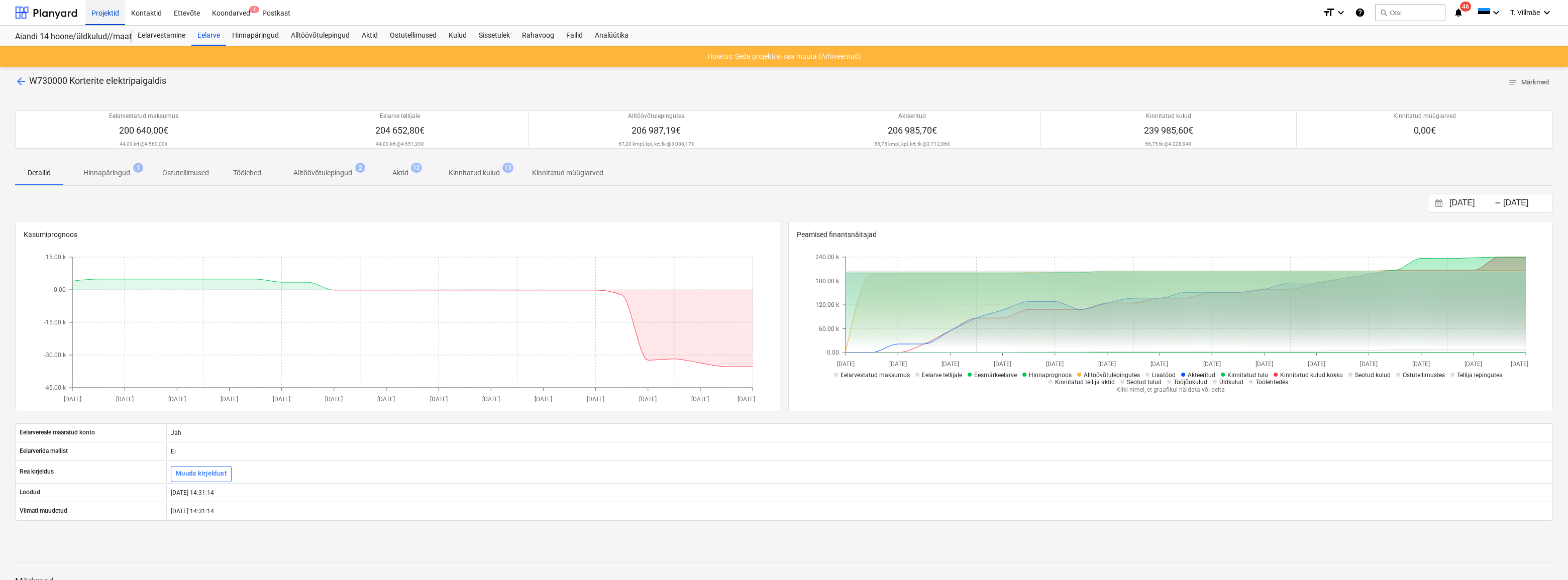
click at [113, 16] on div "Projektid" at bounding box center [105, 12] width 40 height 26
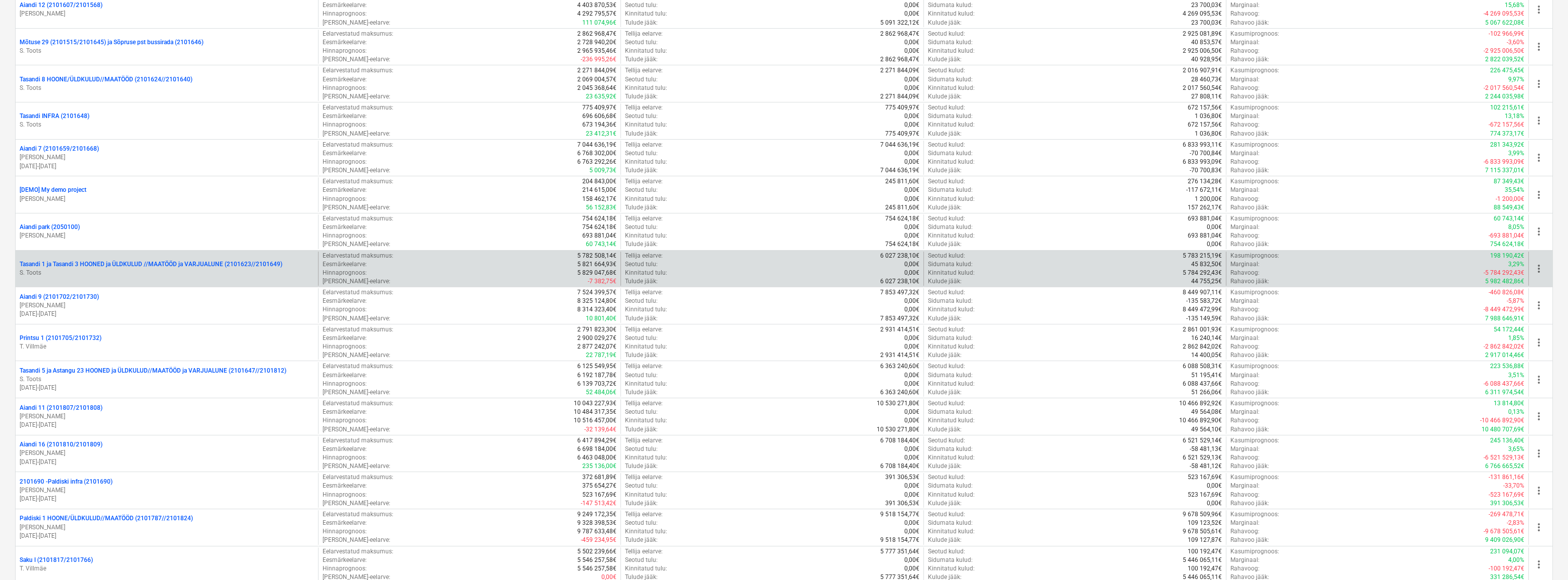
scroll to position [822, 0]
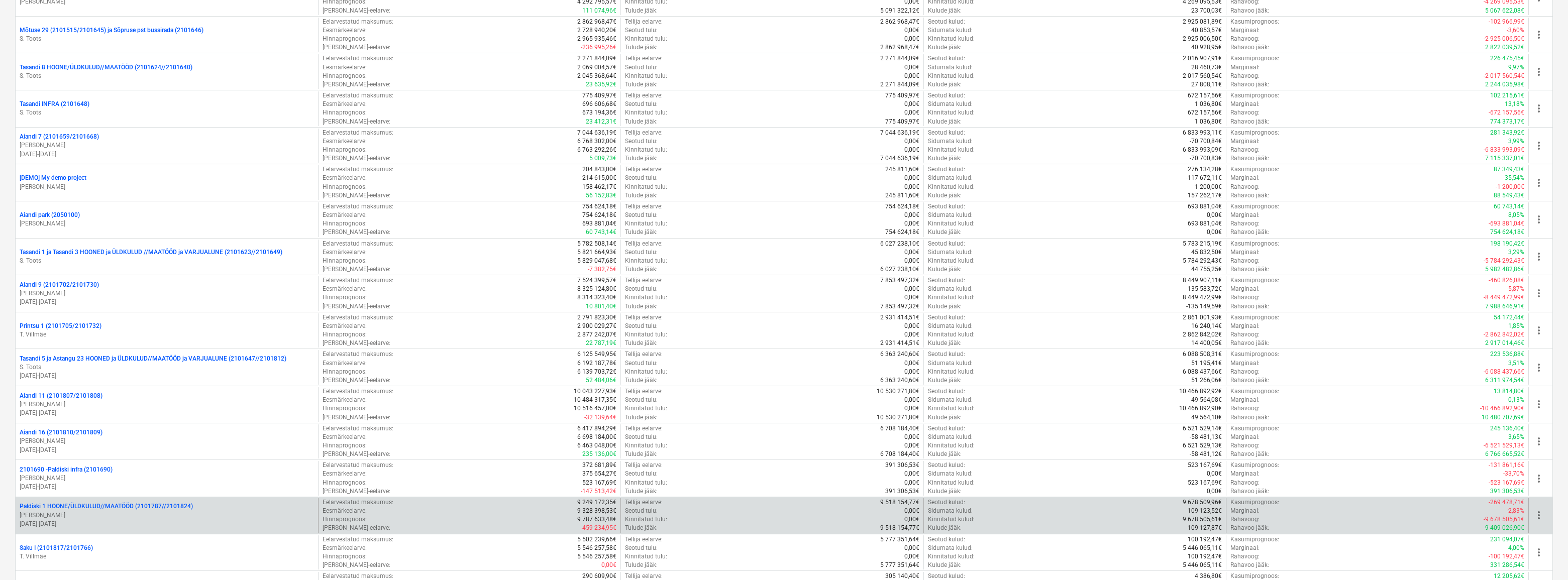
click at [86, 512] on p "[PERSON_NAME]" at bounding box center [166, 516] width 295 height 9
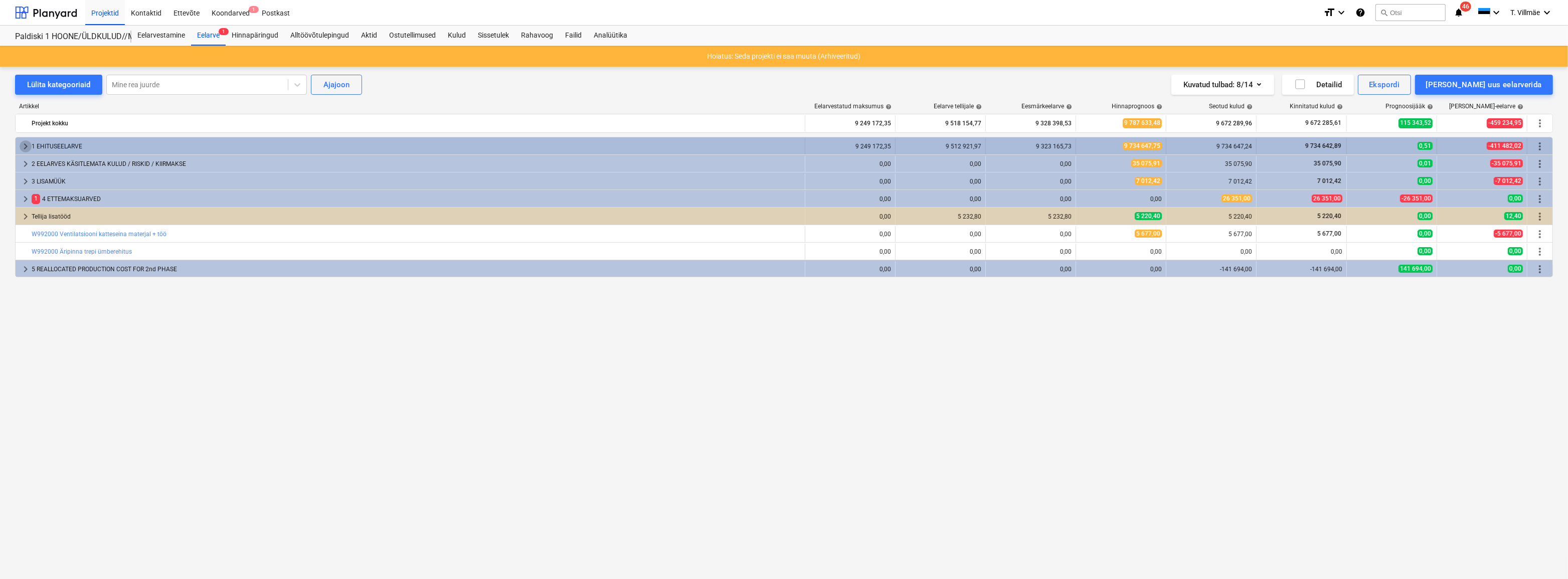
click at [25, 147] on span "keyboard_arrow_right" at bounding box center [26, 147] width 12 height 12
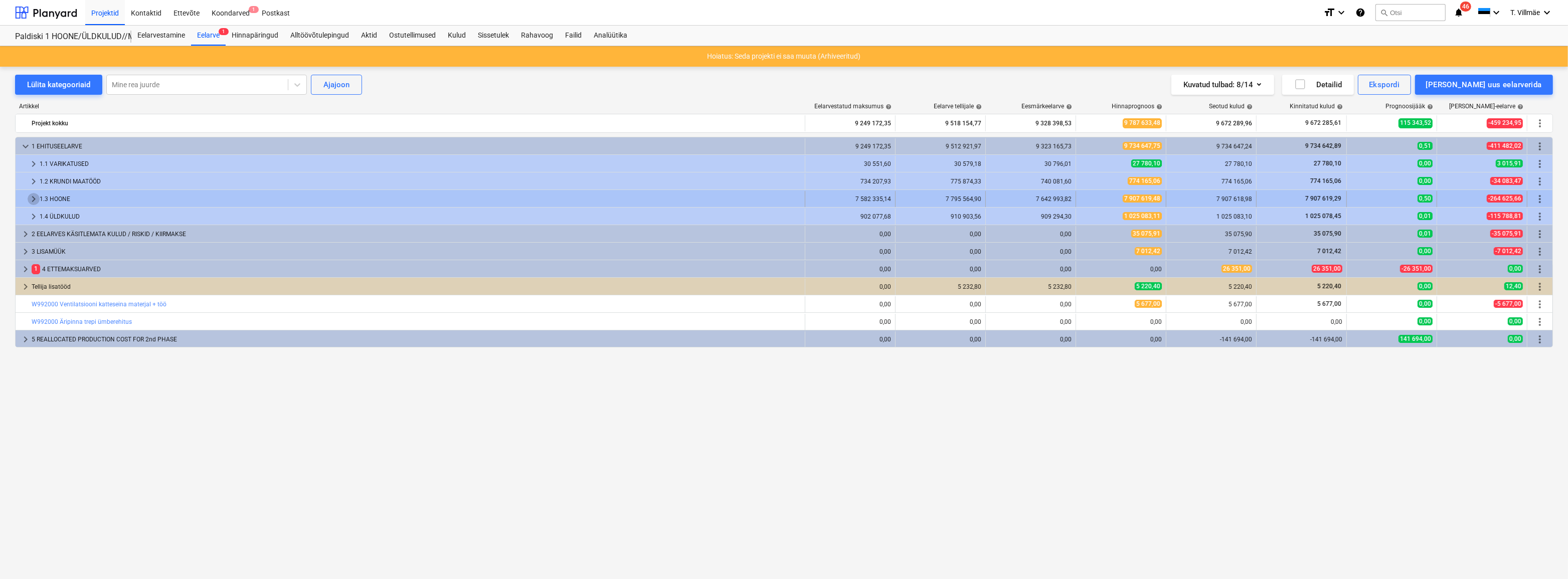
click at [33, 201] on span "keyboard_arrow_right" at bounding box center [33, 199] width 12 height 12
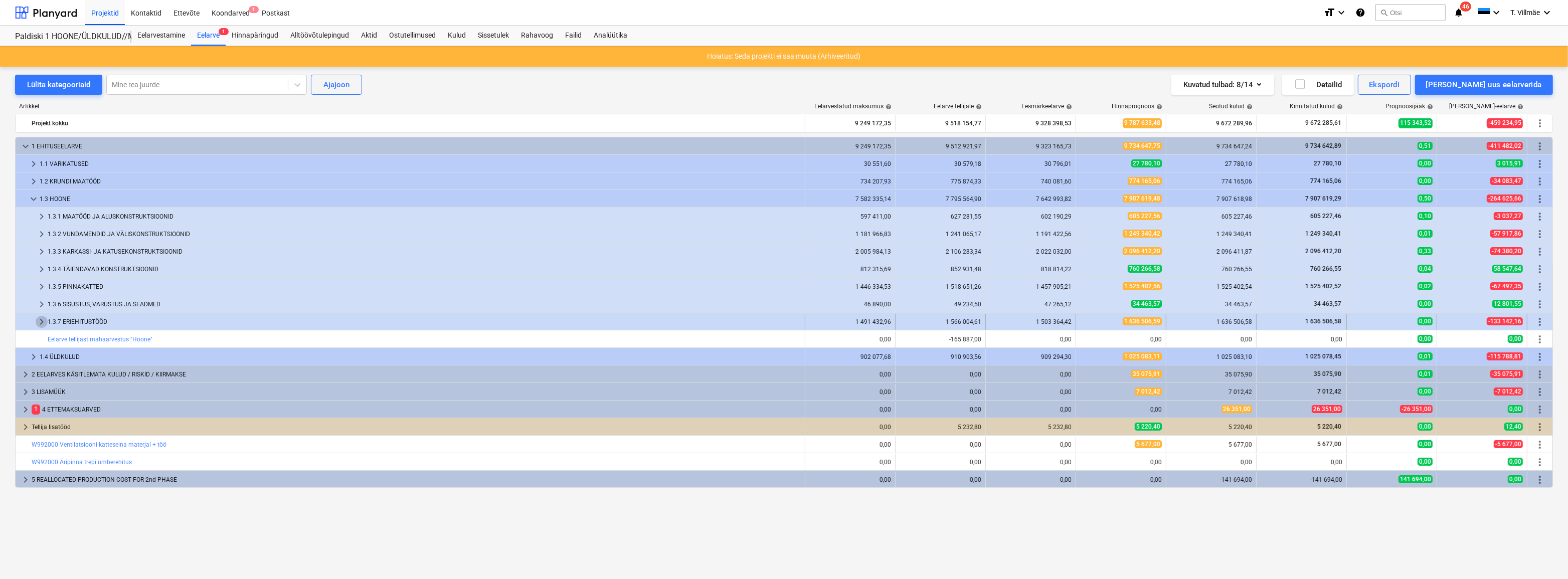
click at [43, 325] on span "keyboard_arrow_right" at bounding box center [41, 322] width 12 height 12
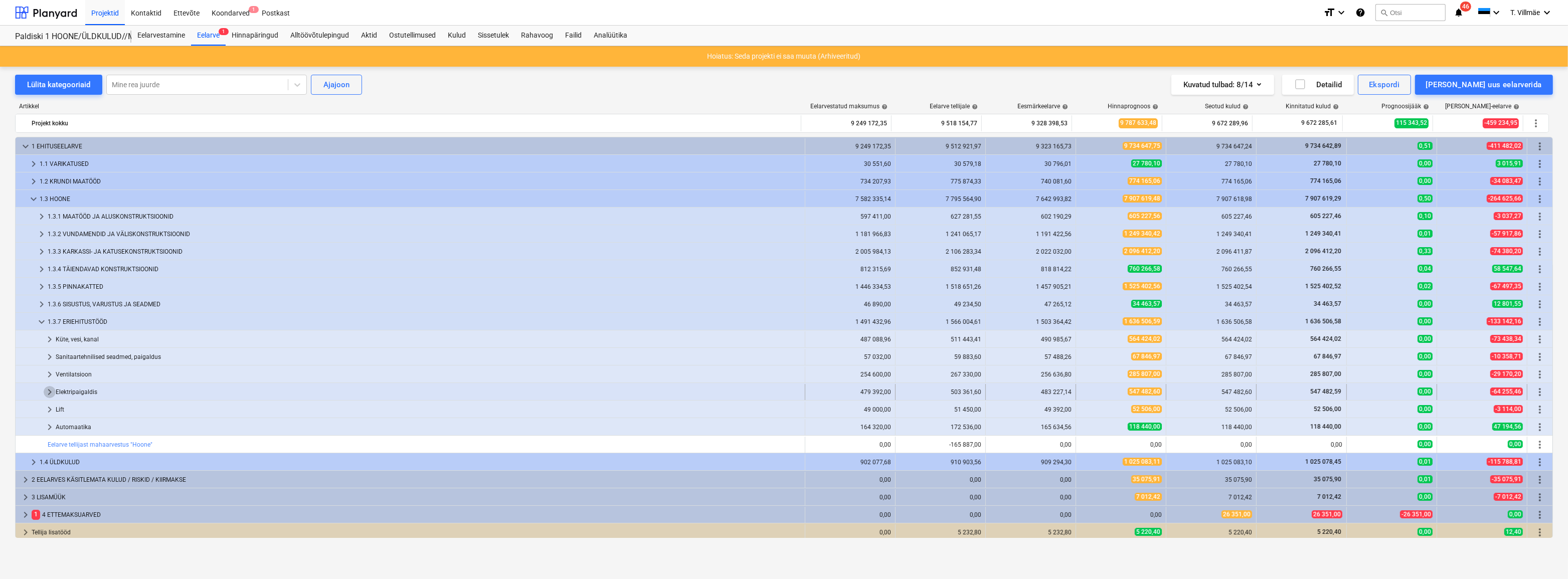
click at [47, 391] on span "keyboard_arrow_right" at bounding box center [50, 392] width 12 height 12
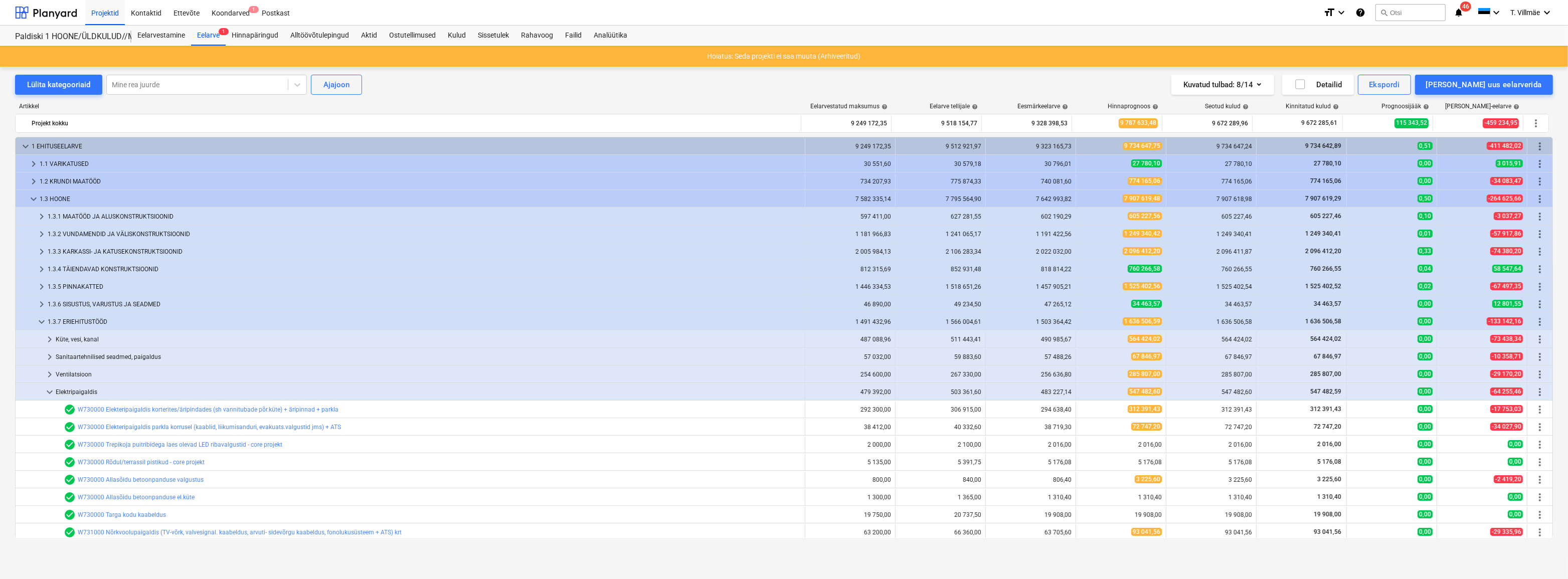
scroll to position [91, 0]
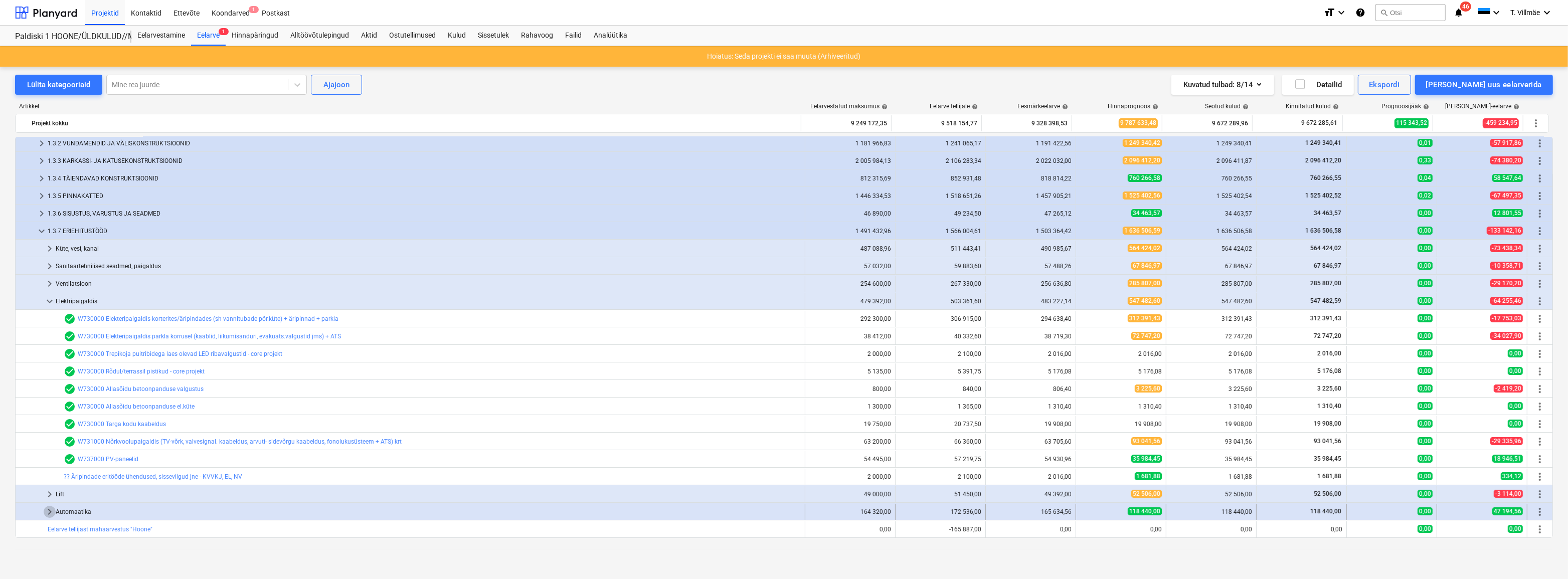
click at [50, 511] on span "keyboard_arrow_right" at bounding box center [50, 512] width 12 height 12
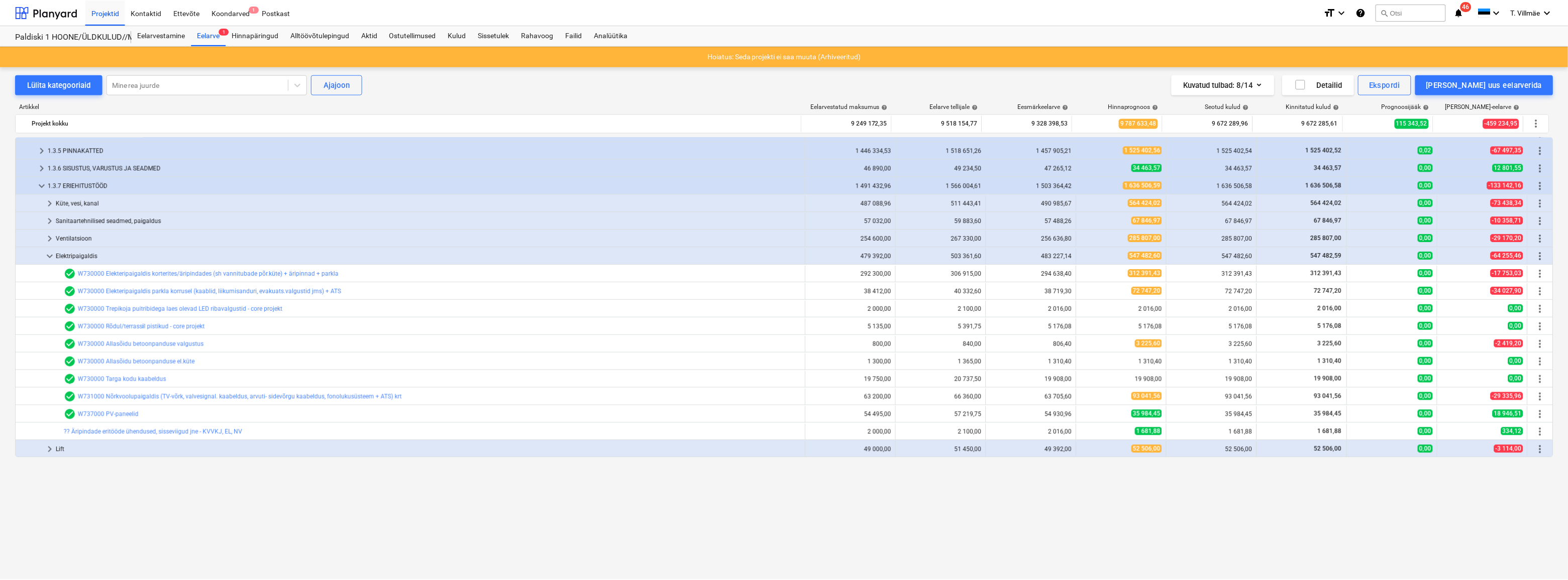
scroll to position [0, 0]
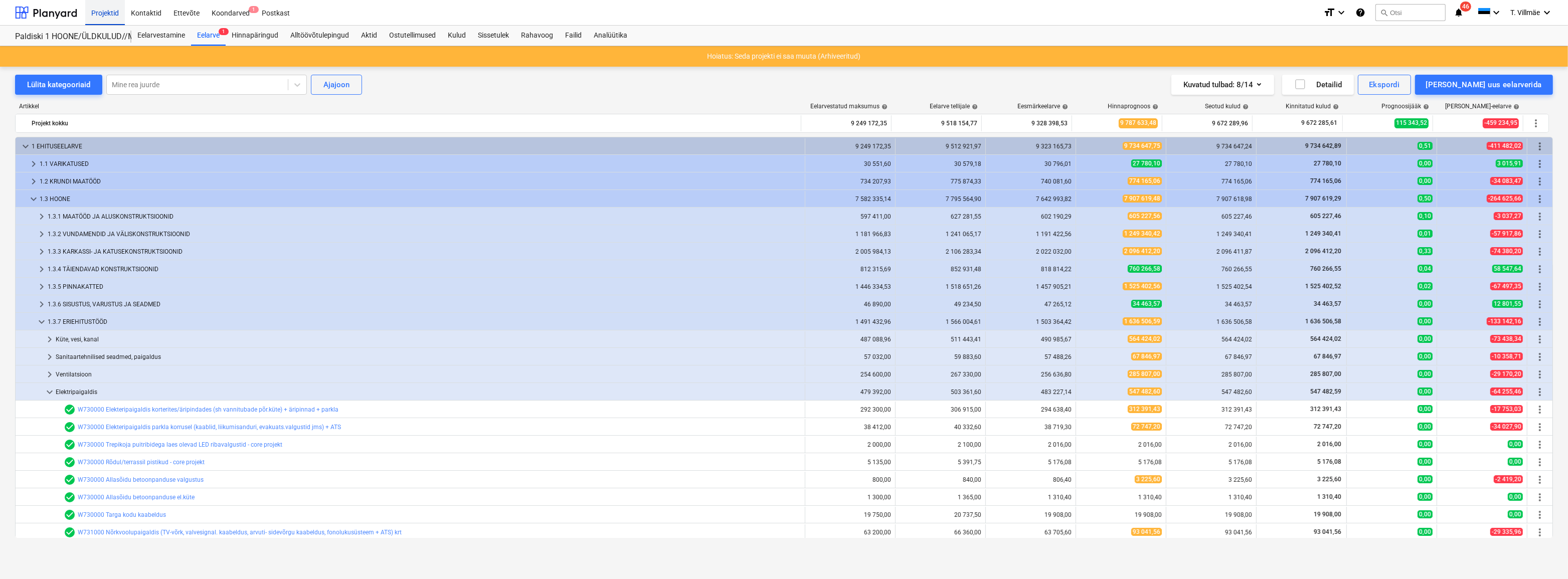
click at [111, 16] on div "Projektid" at bounding box center [105, 12] width 40 height 26
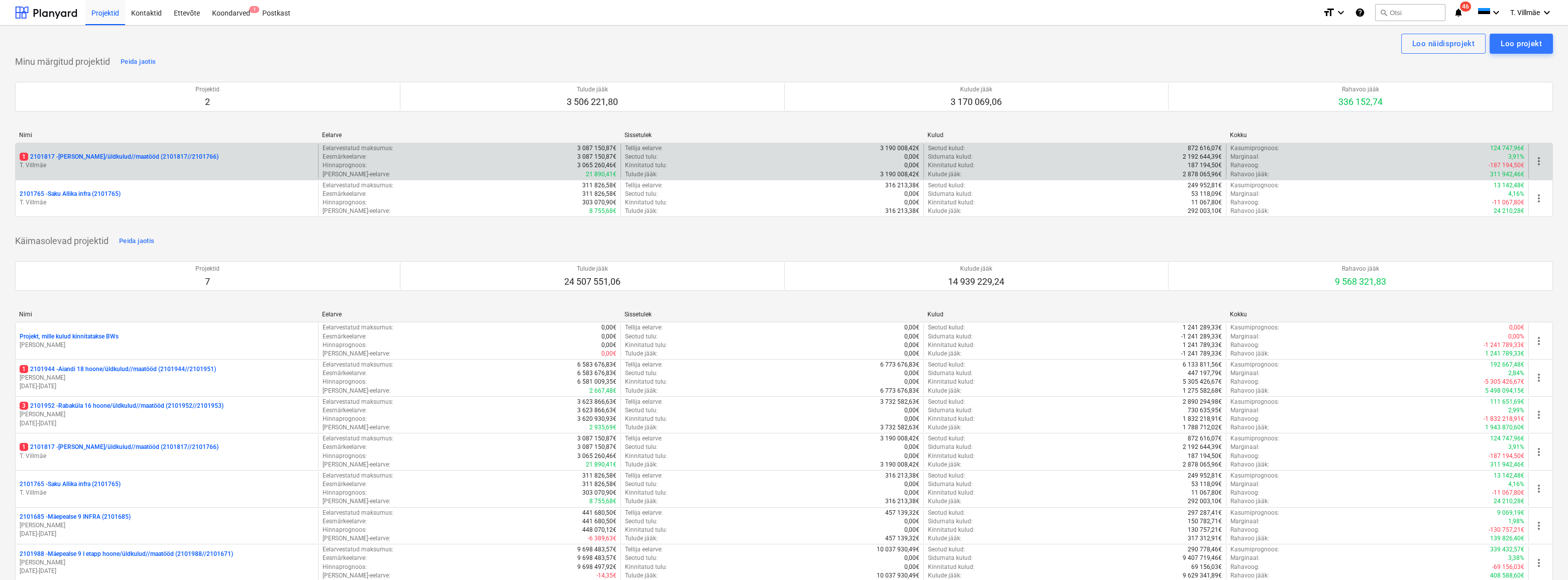
click at [78, 162] on p "T. Villmäe" at bounding box center [166, 165] width 295 height 9
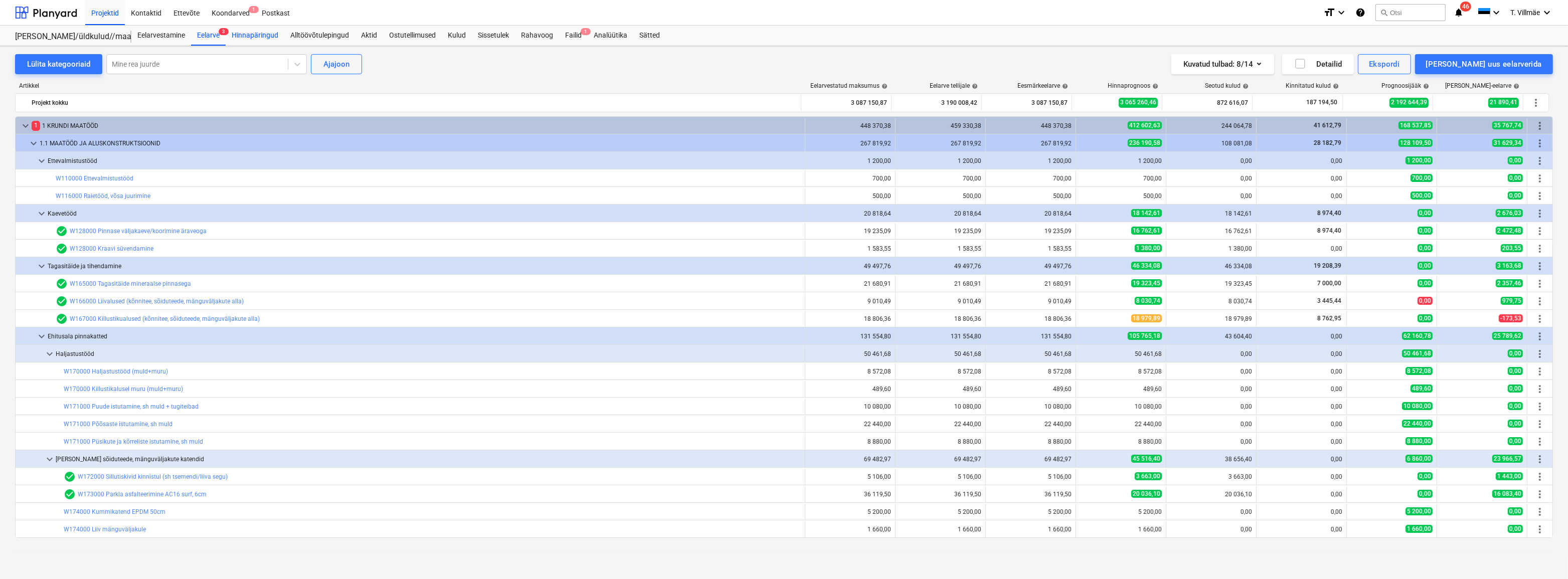
click at [258, 37] on div "Hinnapäringud" at bounding box center [255, 35] width 58 height 20
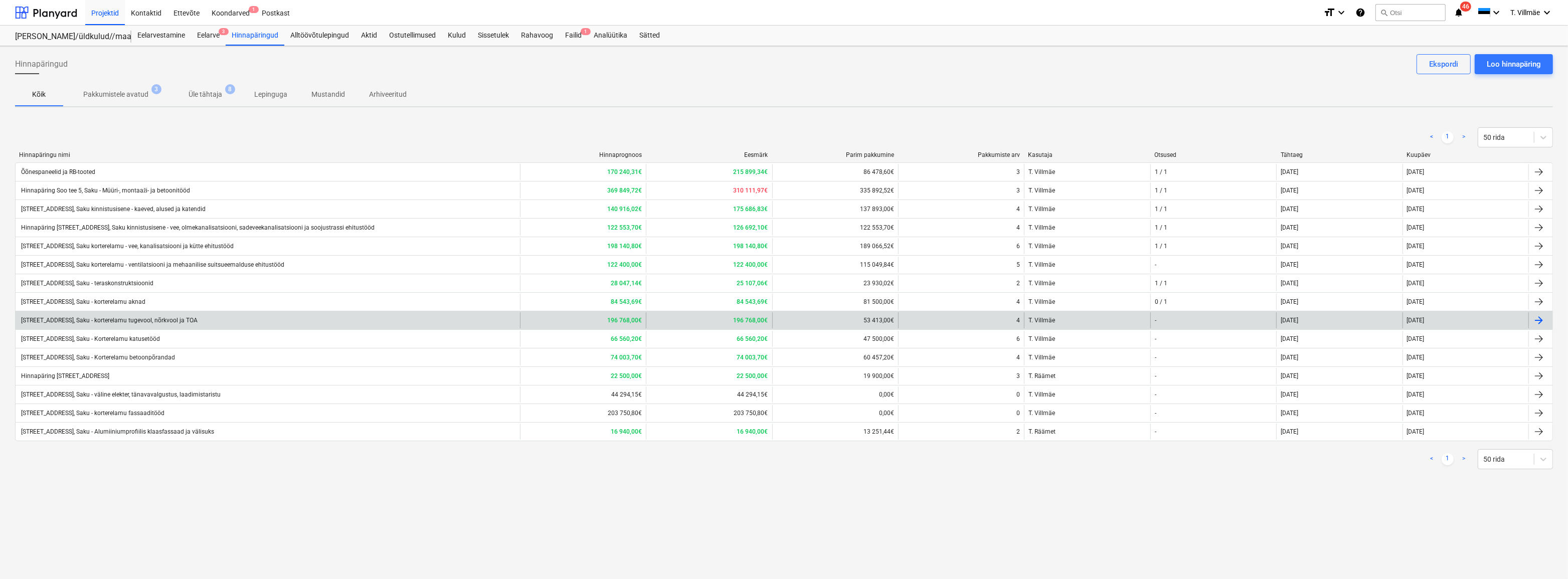
click at [122, 323] on div "[STREET_ADDRESS], Saku - korterelamu tugevool, nõrkvool ja TOA" at bounding box center [108, 321] width 178 height 7
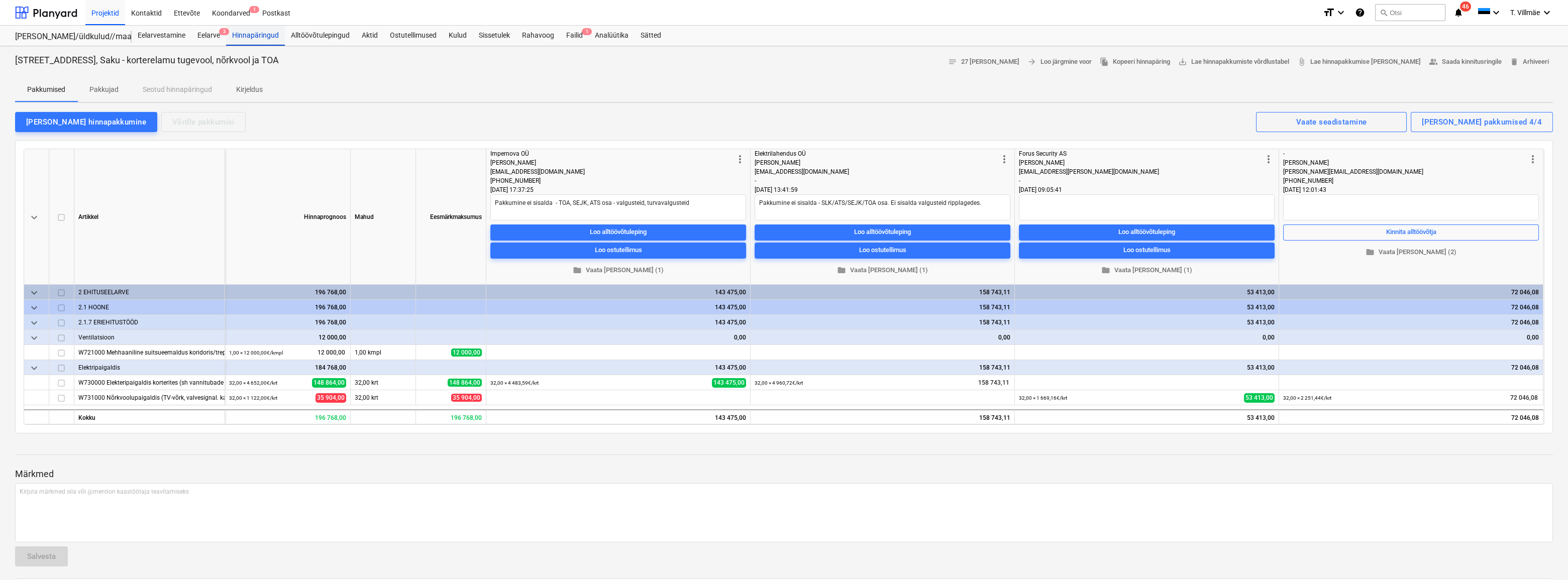
click at [247, 33] on div "Hinnapäringud" at bounding box center [256, 35] width 59 height 20
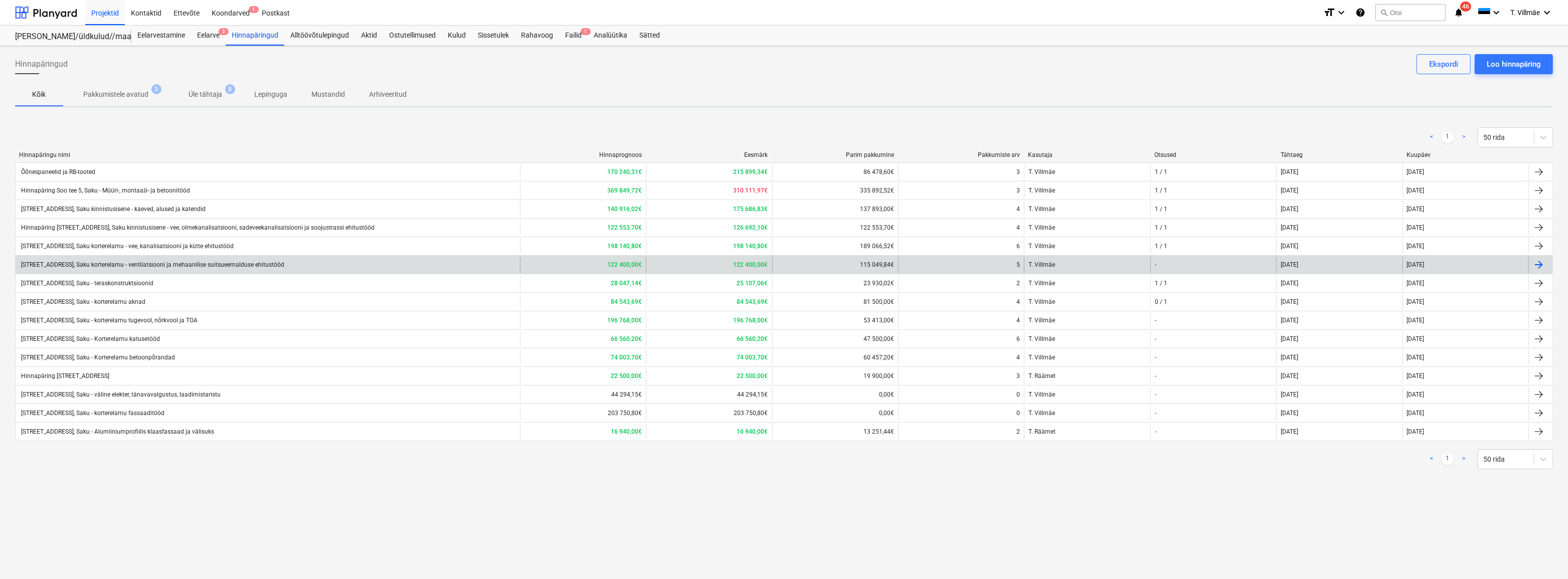
click at [133, 266] on div "[STREET_ADDRESS], Saku korterelamu - ventilatsiooni ja mehaanilise suitsueemald…" at bounding box center [152, 265] width 265 height 7
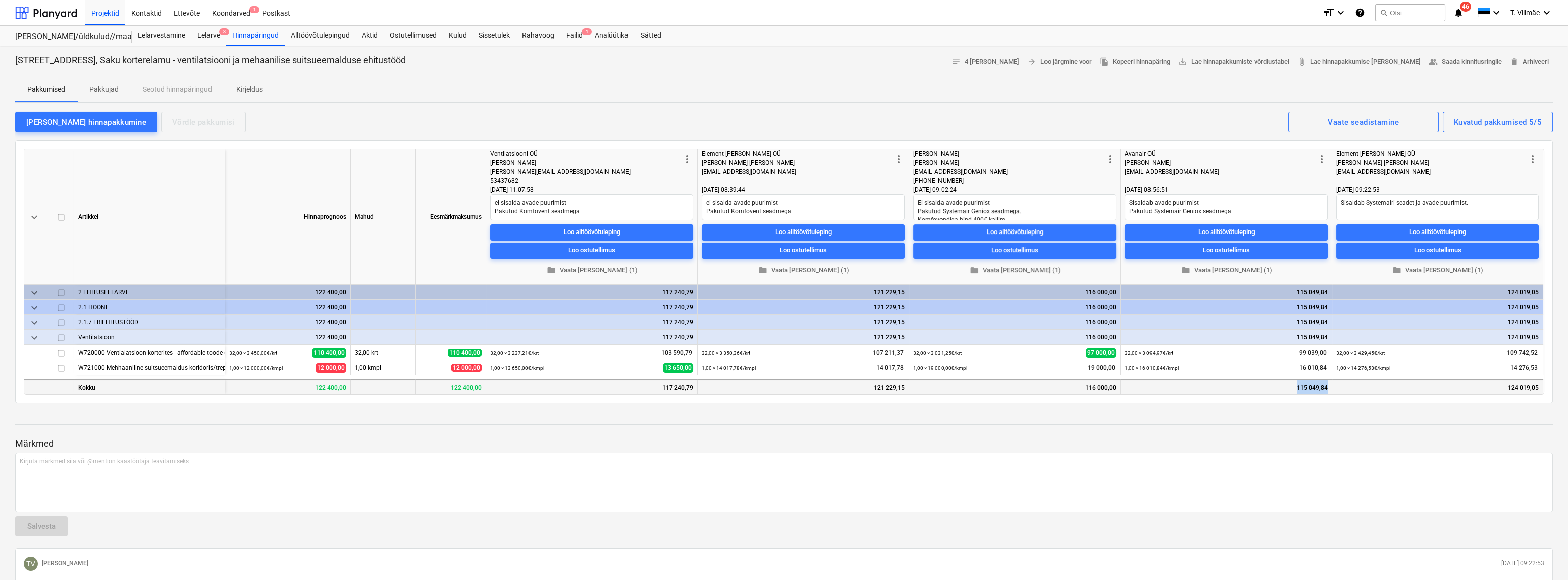
drag, startPoint x: 1326, startPoint y: 387, endPoint x: 1298, endPoint y: 391, distance: 28.3
click at [1298, 391] on div "115 049,84" at bounding box center [1226, 387] width 212 height 15
click at [1306, 409] on div "Hinnapäring Soo tee 5, Saku korterelamu - ventilatsiooni ja mehaanilise suitsue…" at bounding box center [784, 473] width 1568 height 853
click at [1336, 417] on div at bounding box center [784, 415] width 1538 height 8
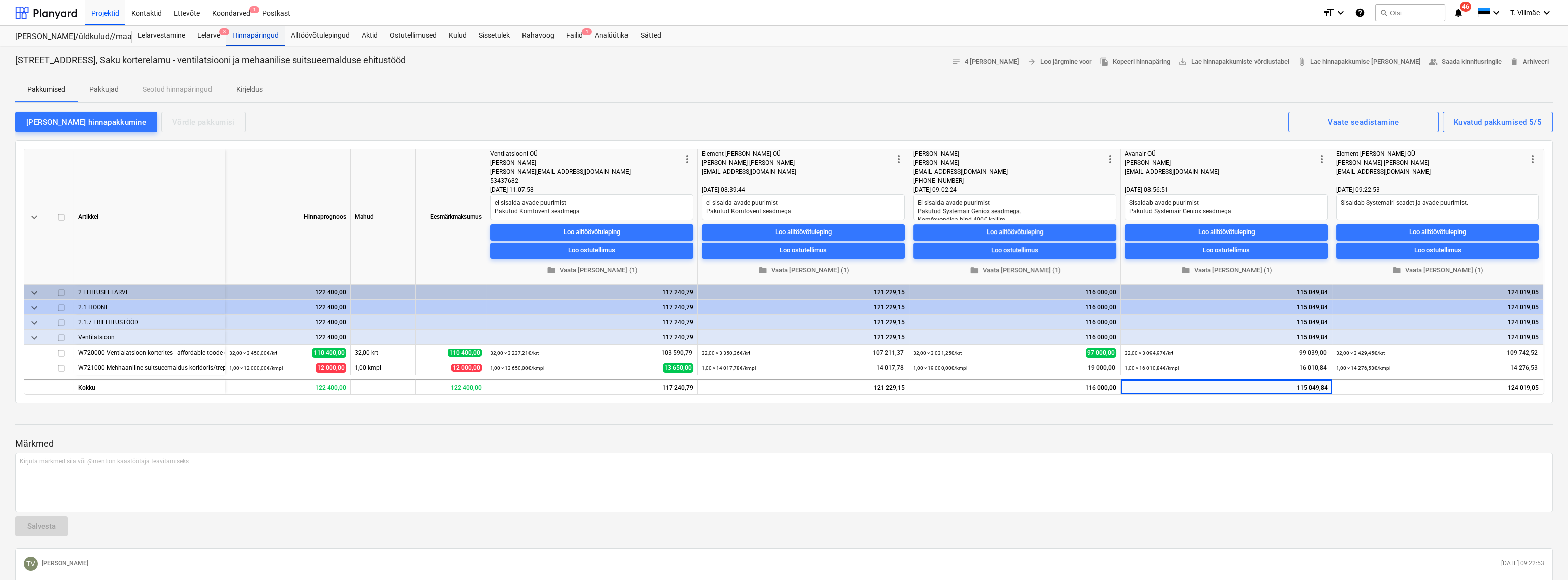
click at [256, 37] on div "Hinnapäringud" at bounding box center [256, 35] width 59 height 20
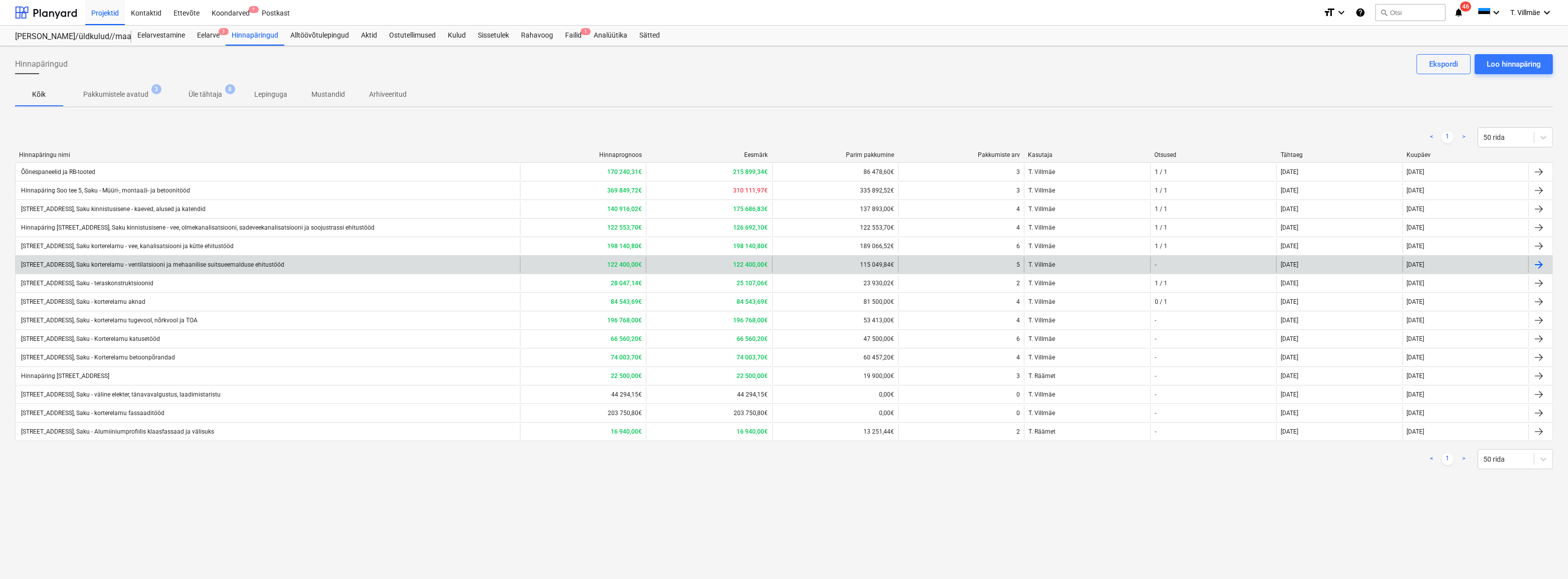
click at [208, 267] on div "[STREET_ADDRESS], Saku korterelamu - ventilatsiooni ja mehaanilise suitsueemald…" at bounding box center [152, 265] width 265 height 7
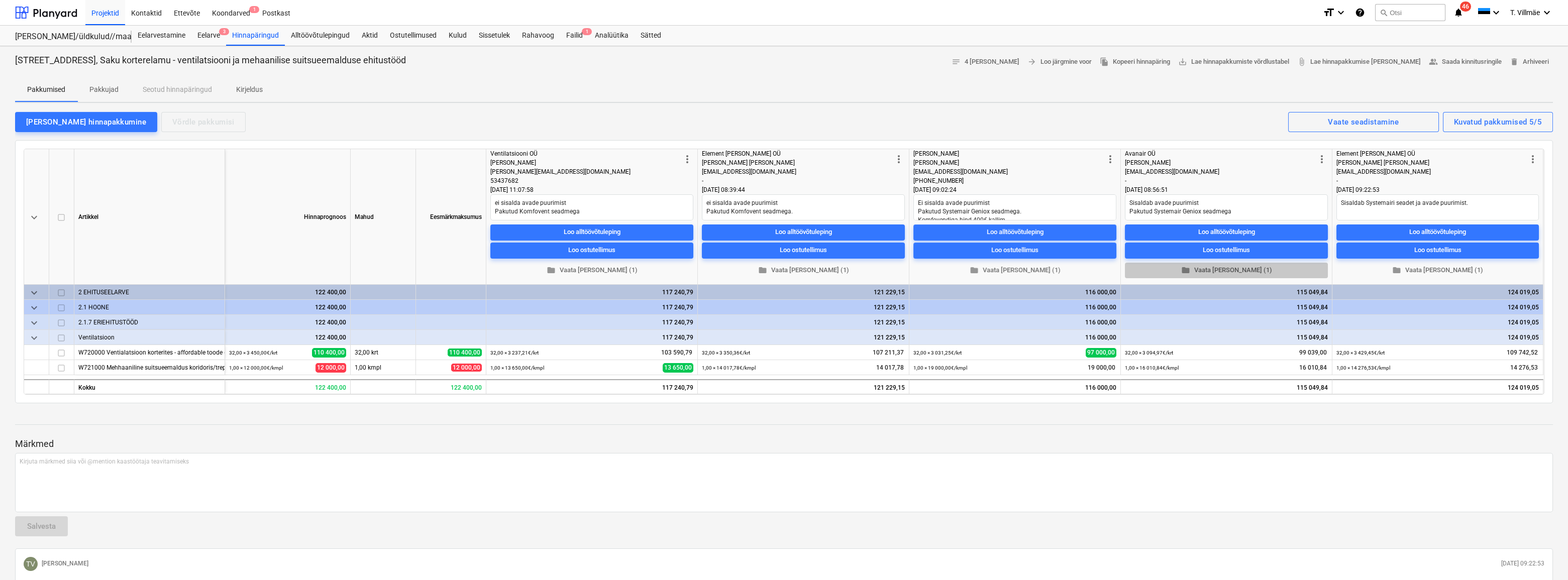
click at [1238, 268] on span "folder Vaata [PERSON_NAME] (1)" at bounding box center [1226, 270] width 195 height 12
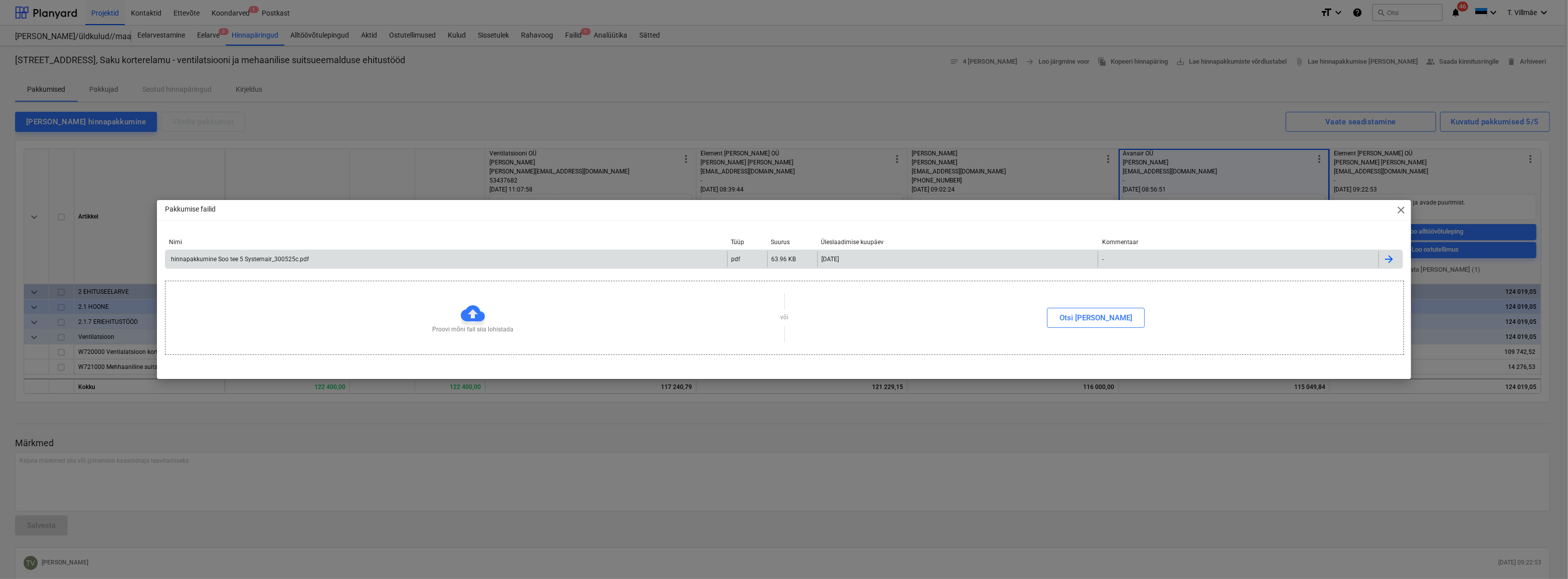
click at [281, 259] on div "hinnapakkumine Soo tee 5 Systemair_300525c.pdf" at bounding box center [239, 259] width 139 height 7
click at [1400, 206] on span "close" at bounding box center [1401, 210] width 12 height 12
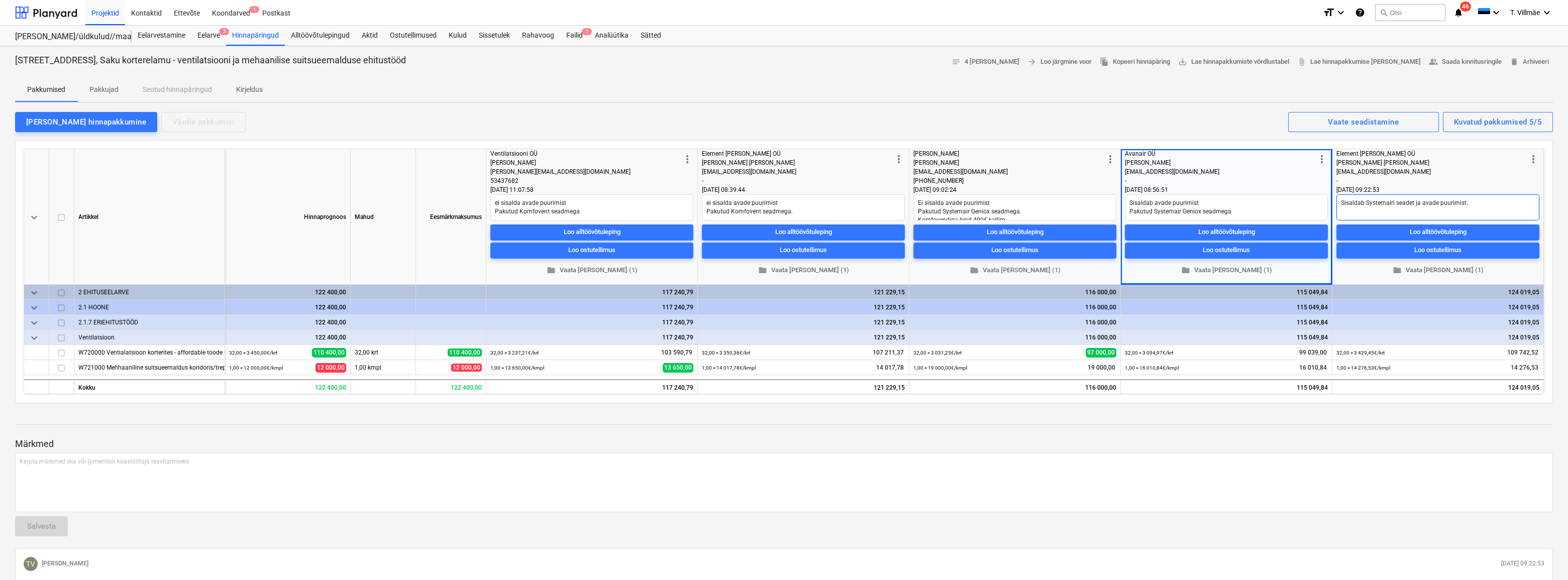
type textarea "x"
click at [1201, 198] on textarea "Sisaldab avade puurimist Pakutud Systemair Geniox seadmega" at bounding box center [1226, 207] width 203 height 26
drag, startPoint x: 1201, startPoint y: 202, endPoint x: 1128, endPoint y: 202, distance: 73.0
click at [1128, 202] on textarea "Sisaldab avade puurimist Pakutud Systemair Geniox seadmega" at bounding box center [1226, 207] width 203 height 26
type textarea "Pakutud Systemair Geniox seadmega"
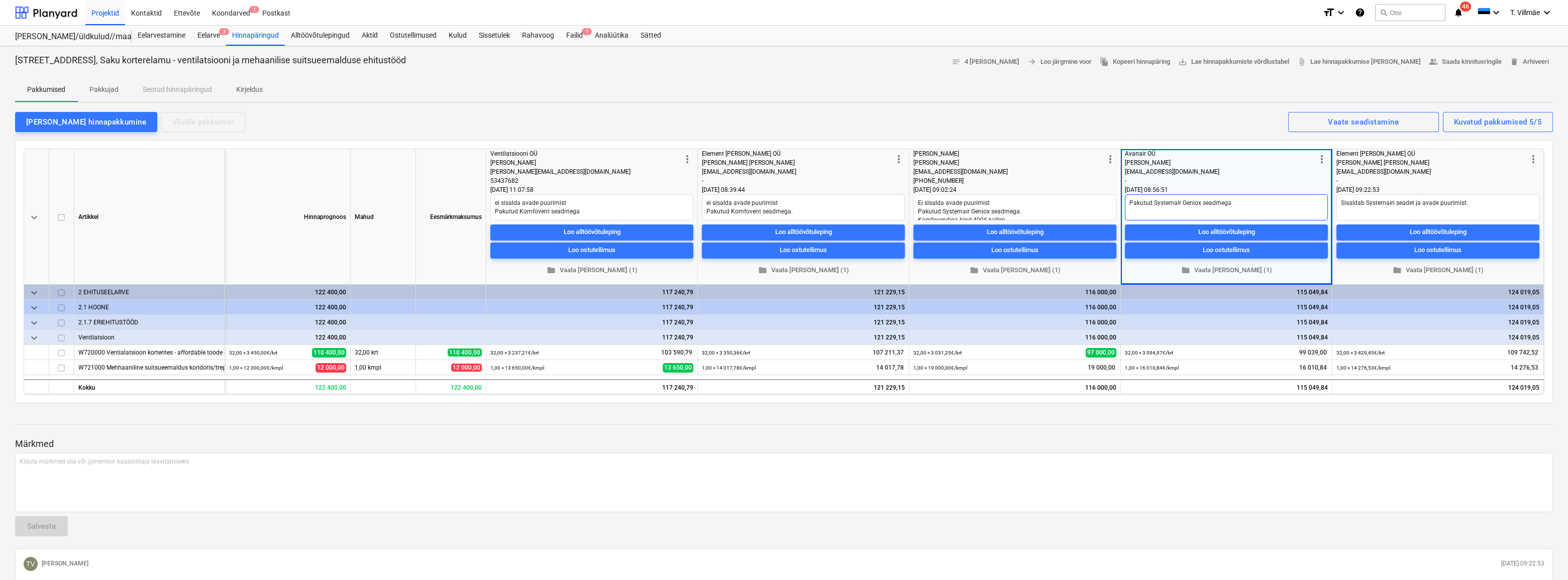
click at [1129, 212] on textarea "Pakutud Systemair Geniox seadmega" at bounding box center [1226, 207] width 203 height 26
type textarea "x"
type textarea "Pakutud Systemair Geniox seadmega"
type textarea "x"
click at [1273, 434] on div at bounding box center [784, 434] width 1538 height 8
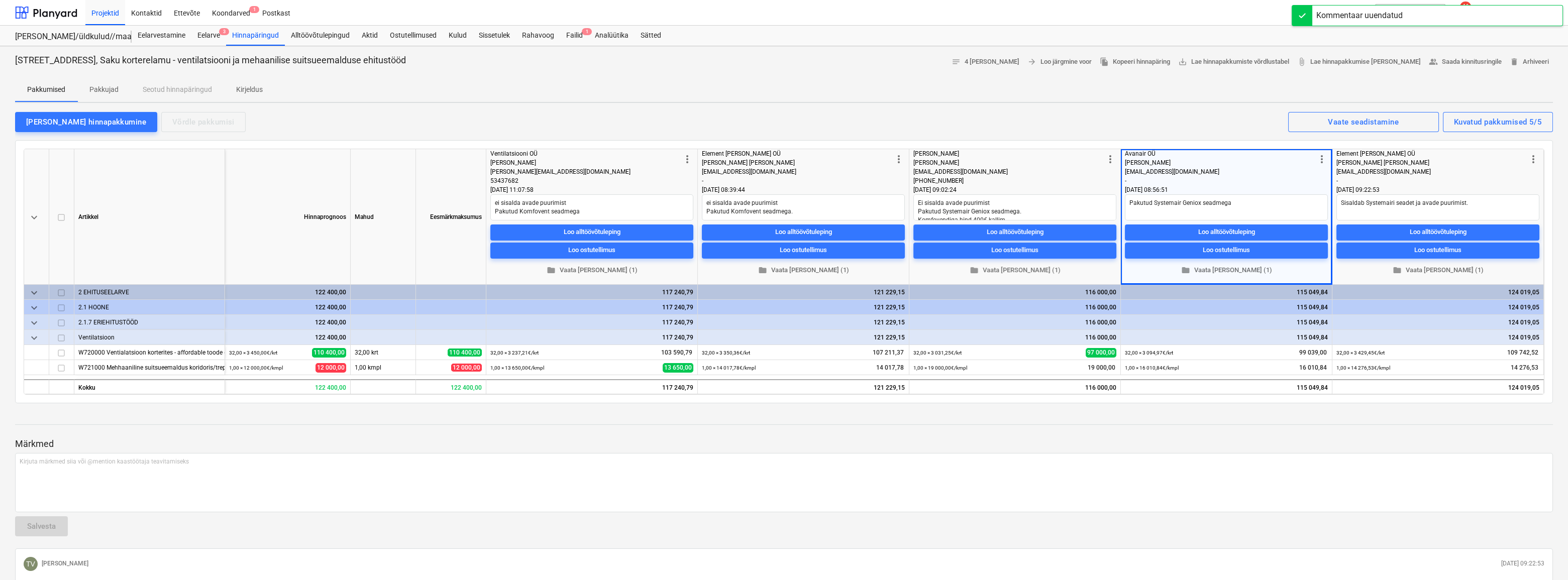
click at [1183, 128] on div "[PERSON_NAME] hinnapakkumine Võrdle pakkumisi Kuvatud pakkumised 5/5 Vaate sead…" at bounding box center [784, 121] width 1538 height 21
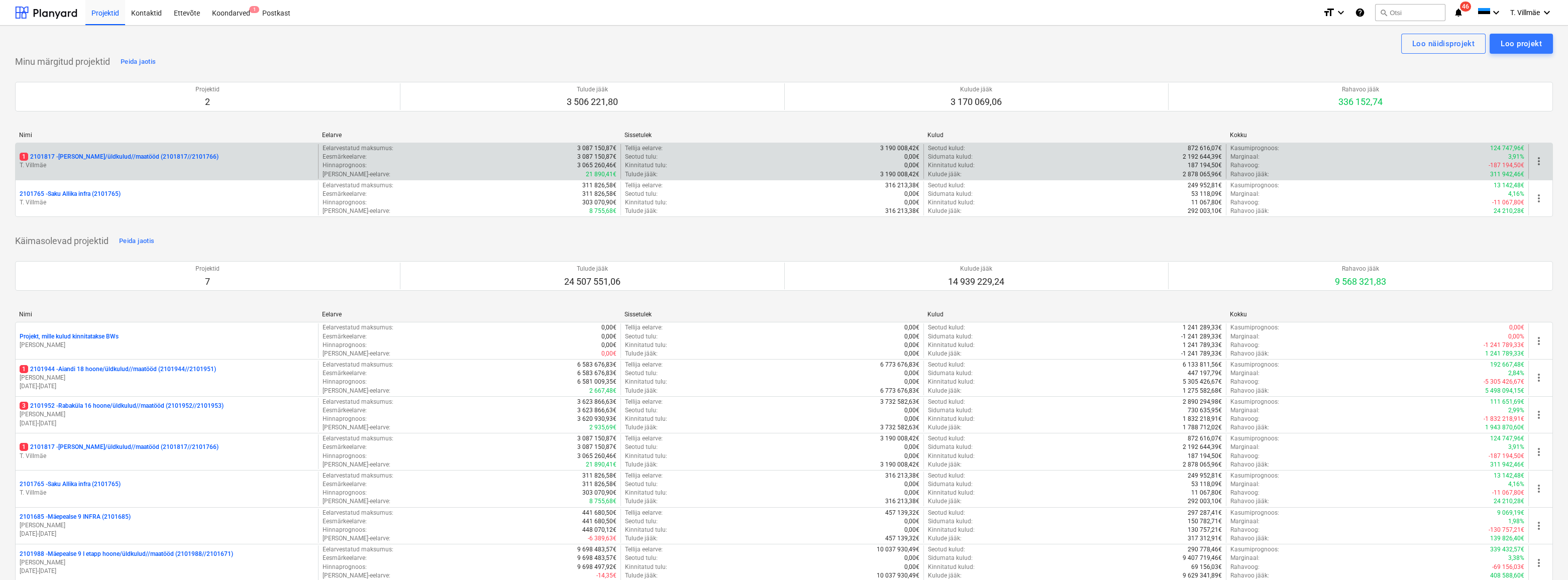
click at [95, 161] on p "T. Villmäe" at bounding box center [166, 165] width 295 height 9
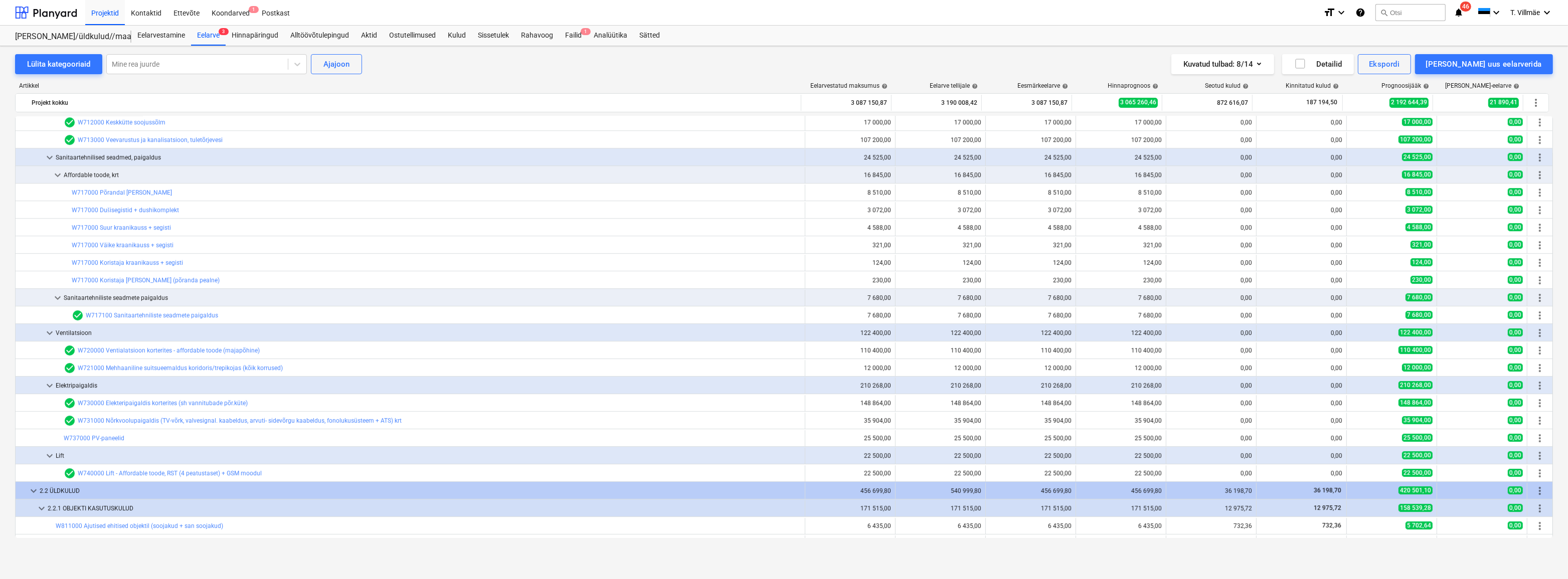
scroll to position [4641, 0]
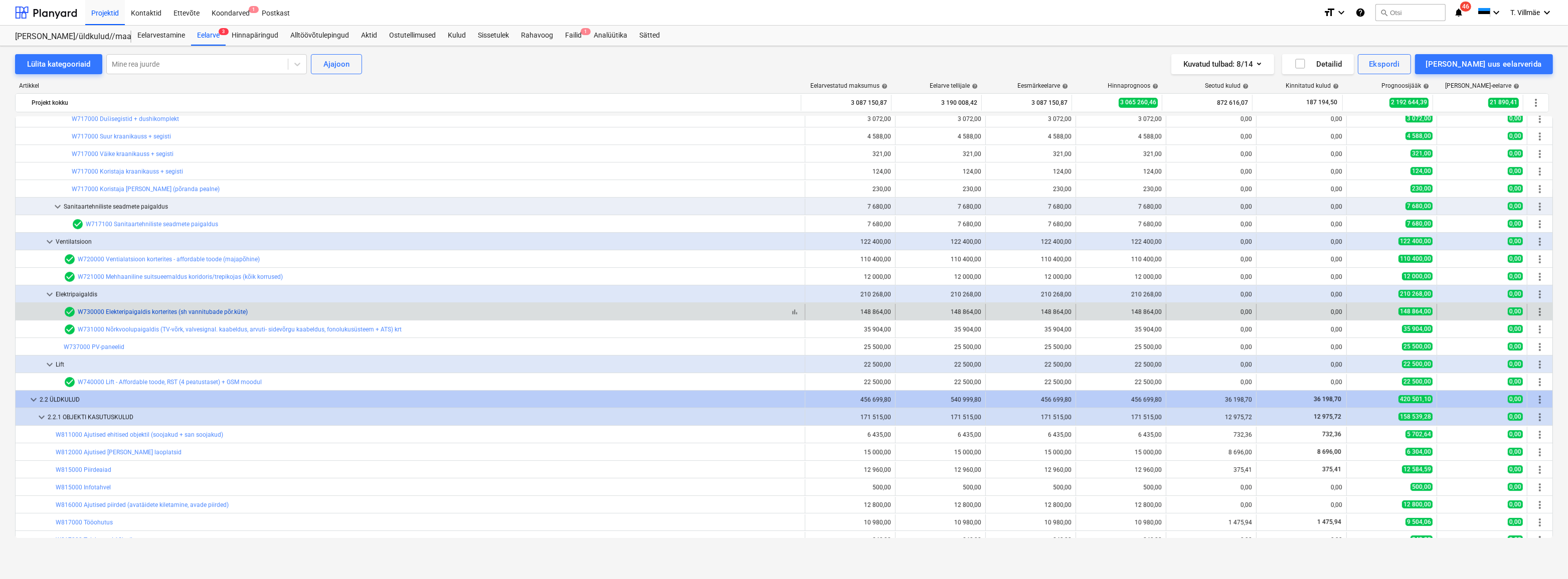
click at [155, 312] on link "W730000 Elekteripaigaldis korterites (sh vannitubade põr.küte)" at bounding box center [163, 312] width 170 height 7
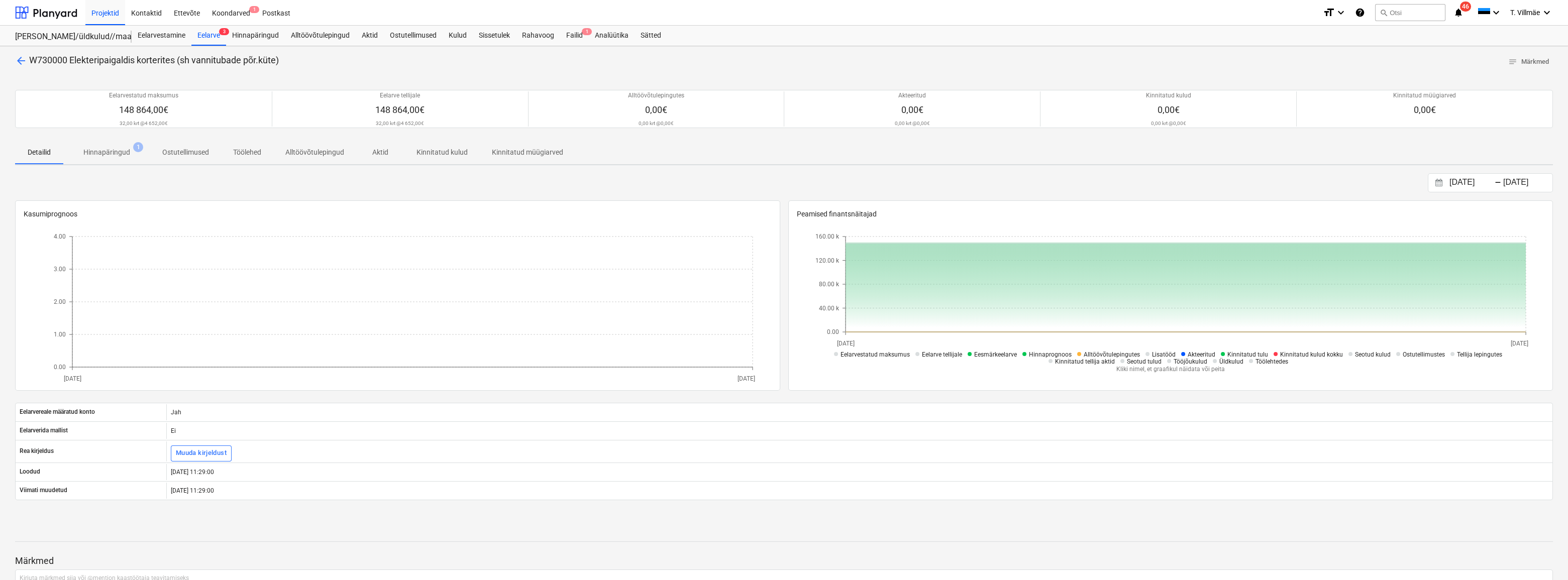
click at [21, 60] on span "arrow_back" at bounding box center [21, 61] width 12 height 12
